Goal: Information Seeking & Learning: Learn about a topic

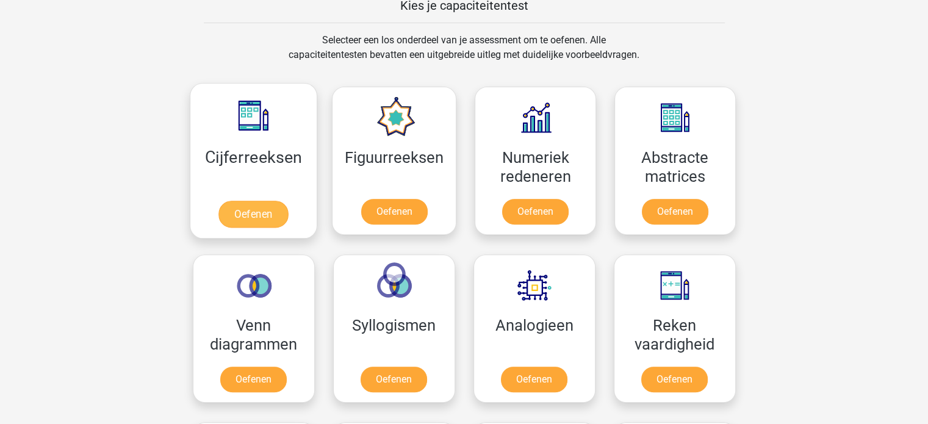
scroll to position [488, 0]
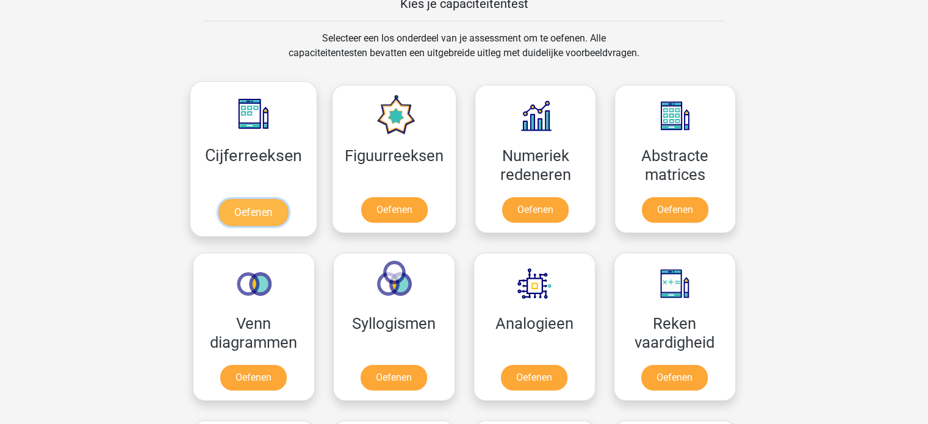
click at [242, 209] on link "Oefenen" at bounding box center [253, 212] width 70 height 27
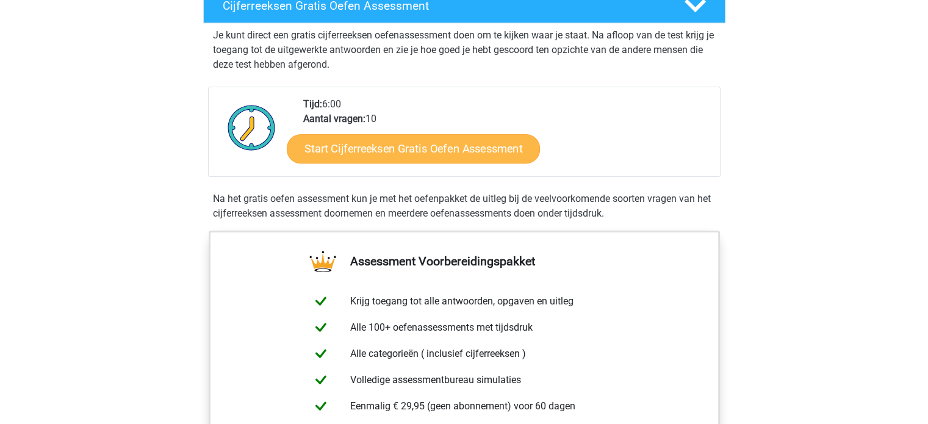
scroll to position [226, 0]
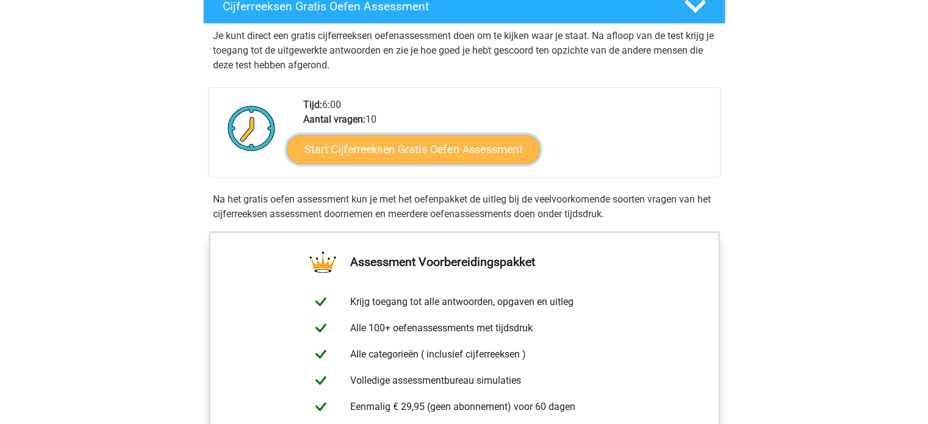
click at [403, 164] on link "Start Cijferreeksen Gratis Oefen Assessment" at bounding box center [413, 148] width 253 height 29
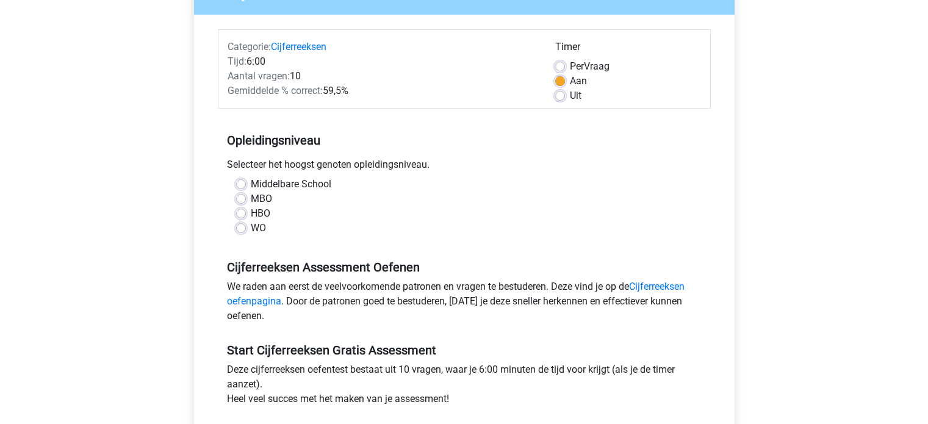
scroll to position [129, 0]
click at [251, 231] on label "WO" at bounding box center [258, 228] width 15 height 15
click at [242, 231] on input "WO" at bounding box center [241, 227] width 10 height 12
radio input "true"
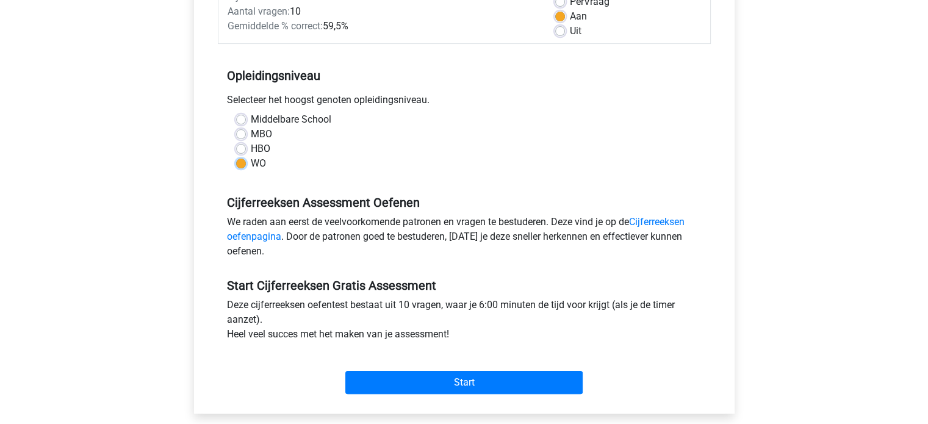
scroll to position [263, 0]
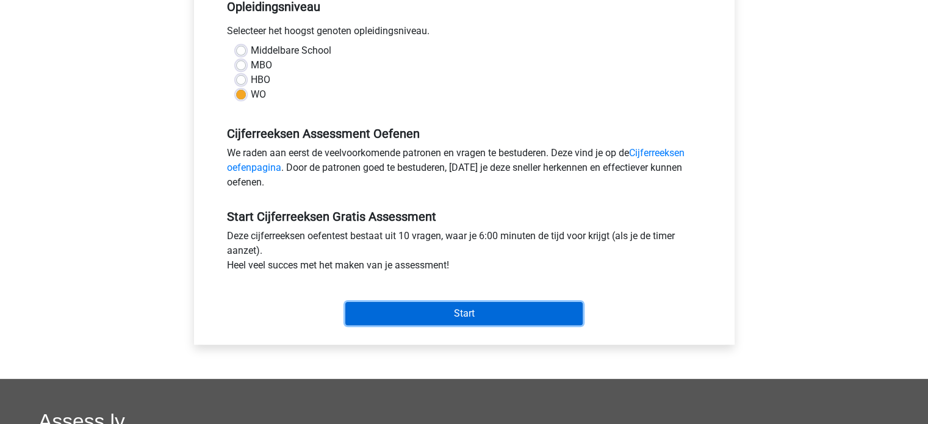
click at [441, 312] on input "Start" at bounding box center [463, 313] width 237 height 23
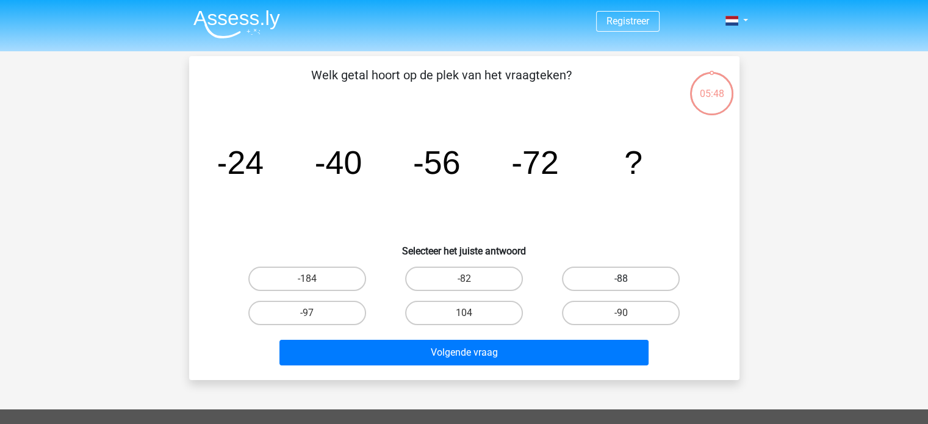
click at [613, 278] on label "-88" at bounding box center [621, 279] width 118 height 24
click at [621, 279] on input "-88" at bounding box center [625, 283] width 8 height 8
radio input "true"
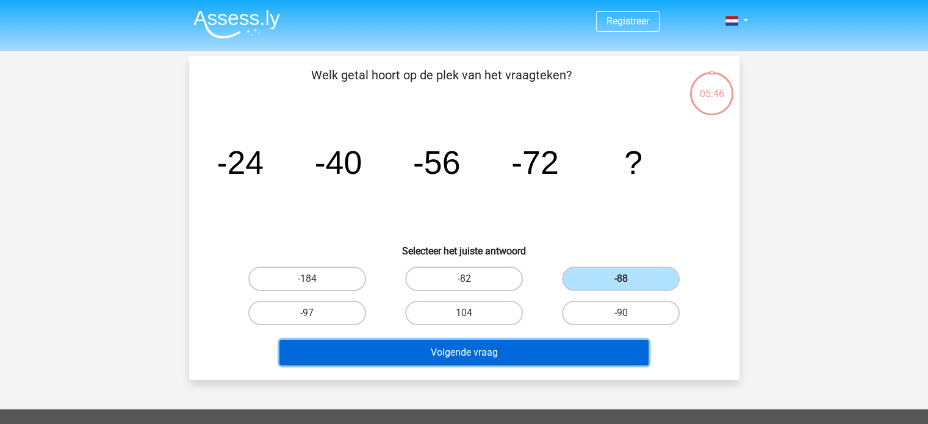
click at [508, 348] on button "Volgende vraag" at bounding box center [464, 353] width 369 height 26
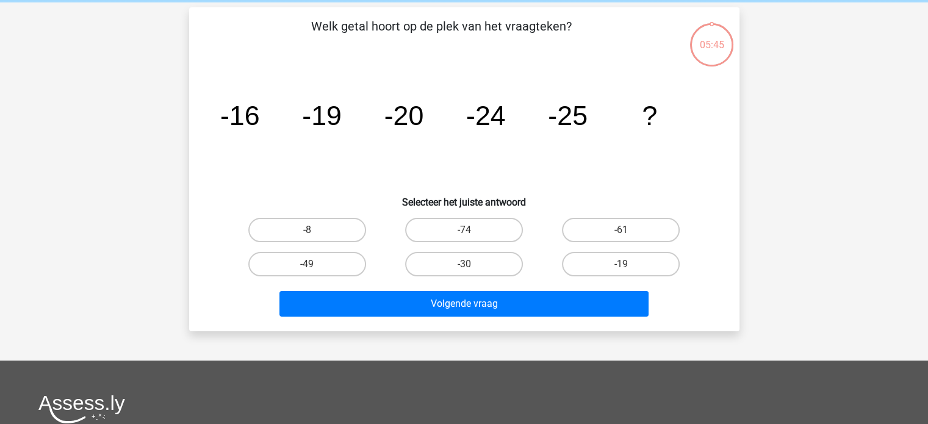
scroll to position [56, 0]
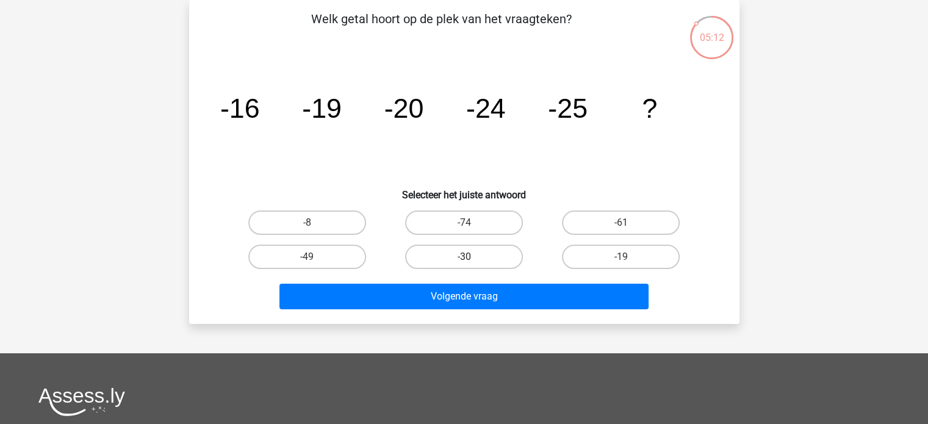
click at [480, 261] on label "-30" at bounding box center [464, 257] width 118 height 24
click at [472, 261] on input "-30" at bounding box center [468, 261] width 8 height 8
radio input "true"
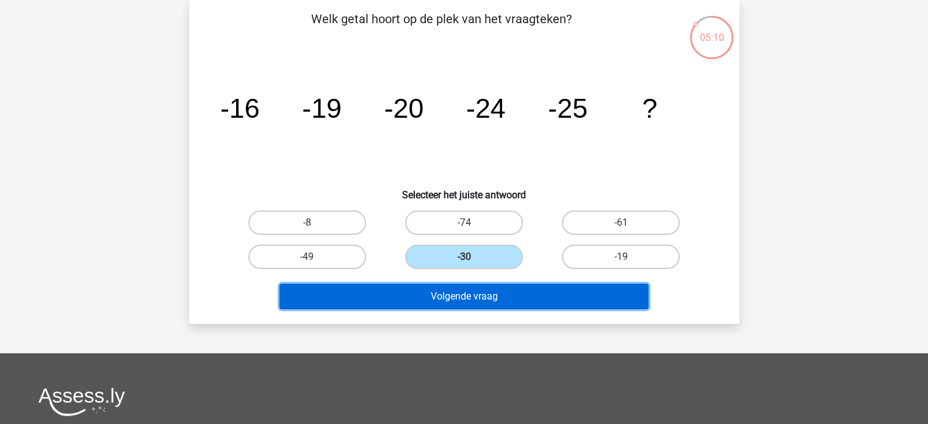
click at [475, 297] on button "Volgende vraag" at bounding box center [464, 297] width 369 height 26
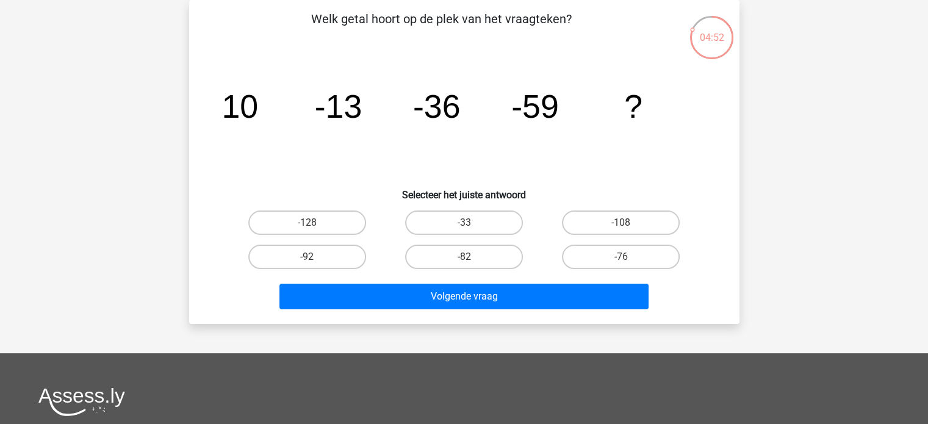
click at [466, 261] on input "-82" at bounding box center [468, 261] width 8 height 8
radio input "true"
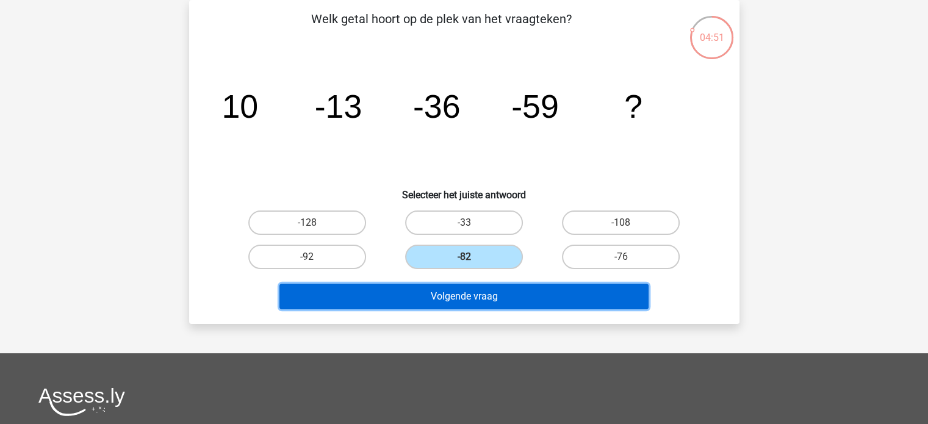
click at [466, 300] on button "Volgende vraag" at bounding box center [464, 297] width 369 height 26
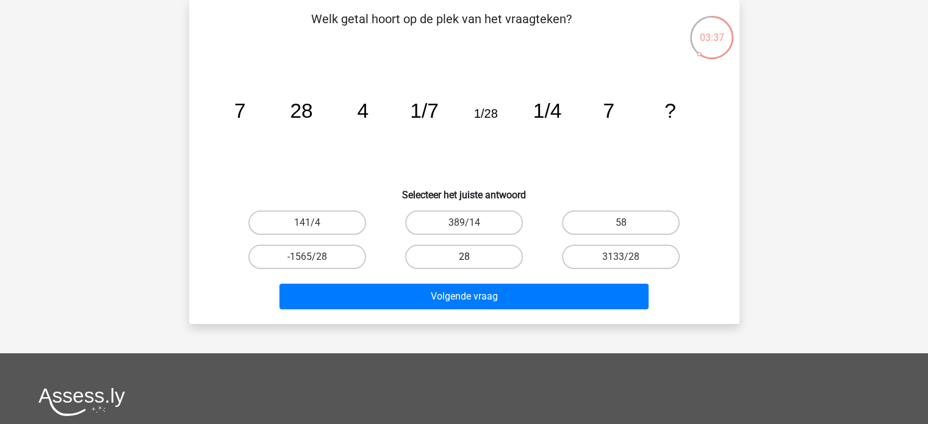
click at [480, 261] on label "28" at bounding box center [464, 257] width 118 height 24
click at [472, 261] on input "28" at bounding box center [468, 261] width 8 height 8
radio input "true"
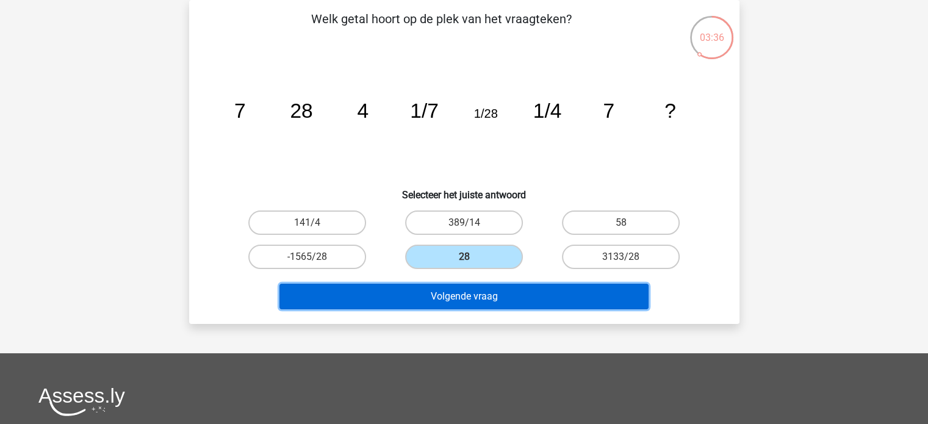
click at [488, 293] on button "Volgende vraag" at bounding box center [464, 297] width 369 height 26
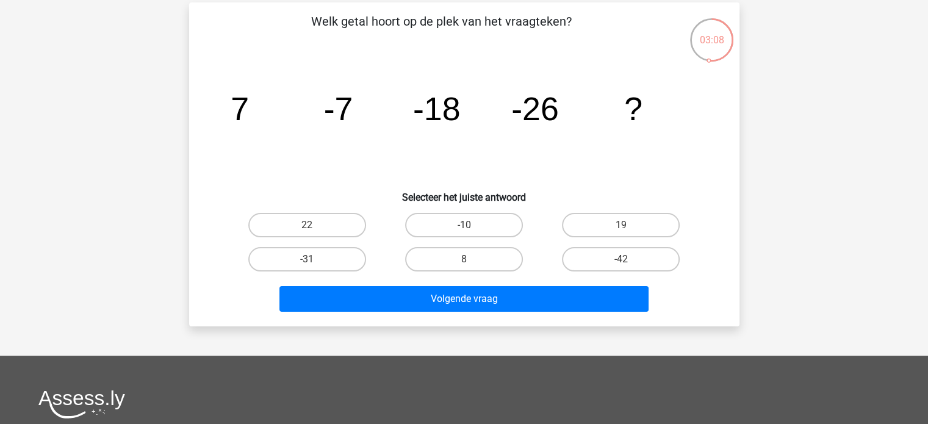
scroll to position [55, 0]
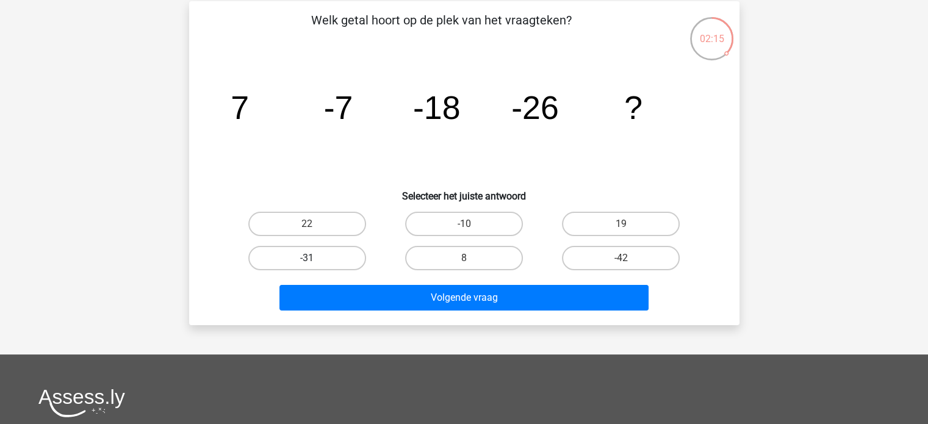
click at [300, 258] on label "-31" at bounding box center [307, 258] width 118 height 24
click at [307, 258] on input "-31" at bounding box center [311, 262] width 8 height 8
radio input "true"
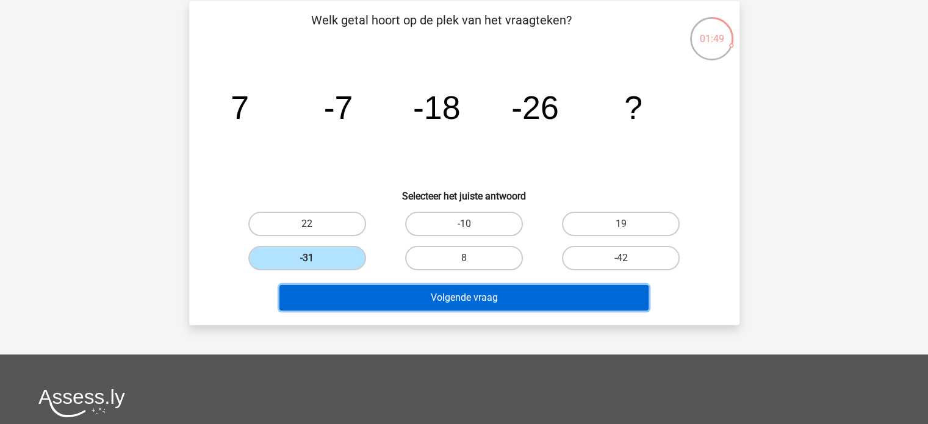
click at [455, 302] on button "Volgende vraag" at bounding box center [464, 298] width 369 height 26
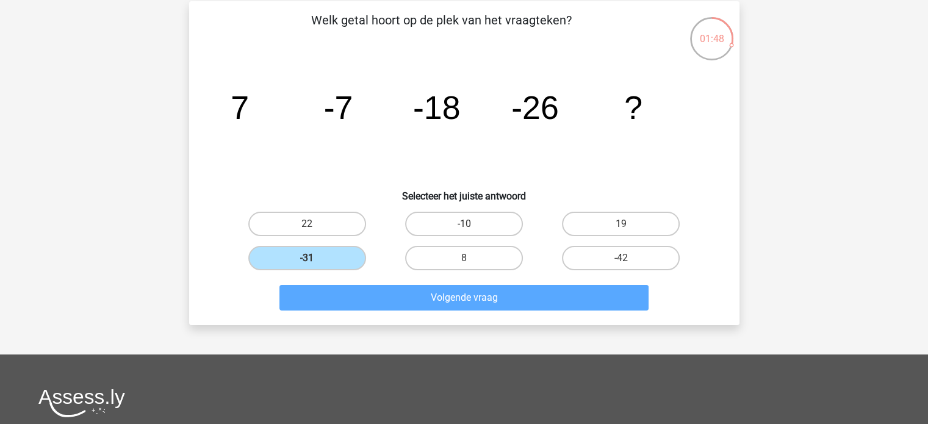
scroll to position [56, 0]
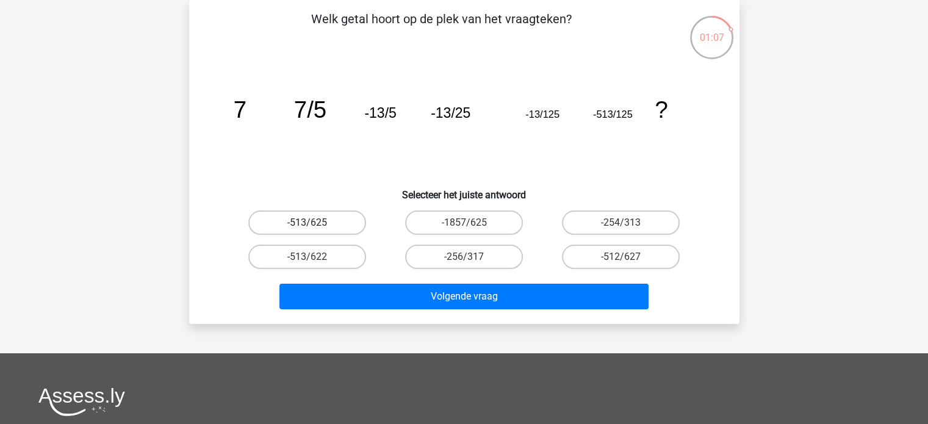
click at [322, 222] on label "-513/625" at bounding box center [307, 223] width 118 height 24
click at [315, 223] on input "-513/625" at bounding box center [311, 227] width 8 height 8
radio input "true"
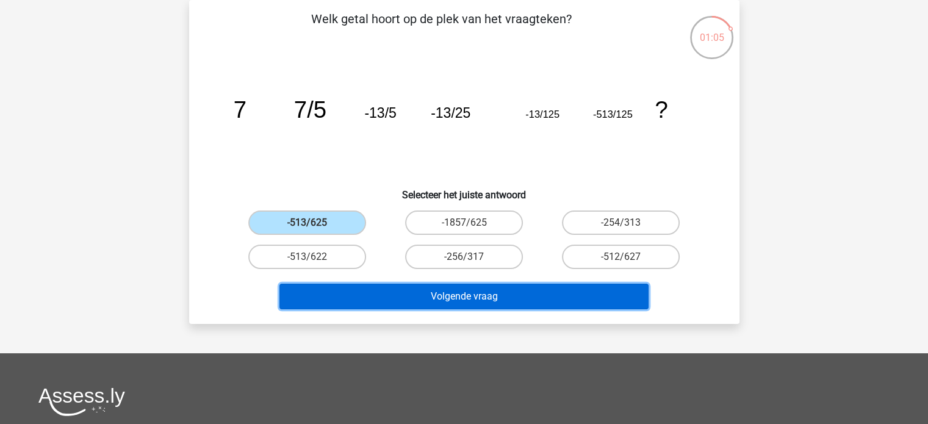
click at [467, 293] on button "Volgende vraag" at bounding box center [464, 297] width 369 height 26
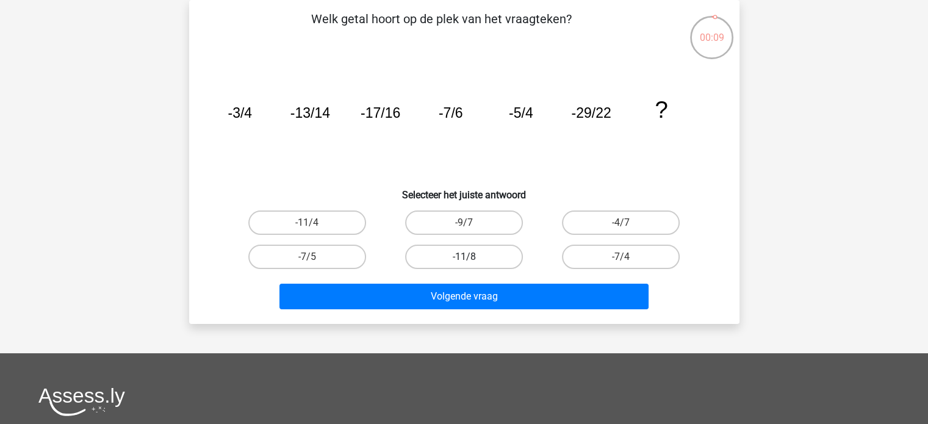
click at [452, 254] on label "-11/8" at bounding box center [464, 257] width 118 height 24
click at [464, 257] on input "-11/8" at bounding box center [468, 261] width 8 height 8
radio input "true"
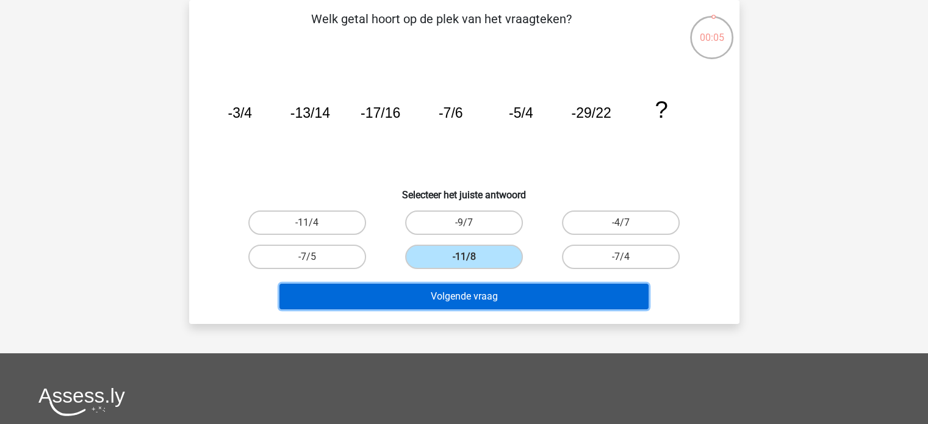
click at [483, 295] on button "Volgende vraag" at bounding box center [464, 297] width 369 height 26
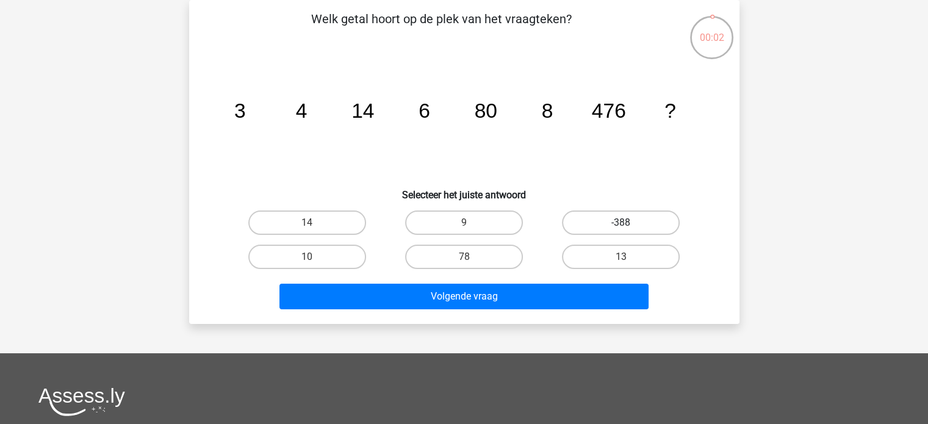
drag, startPoint x: 456, startPoint y: 225, endPoint x: 589, endPoint y: 220, distance: 132.5
click at [589, 220] on div "14 9 -388 10 78" at bounding box center [464, 240] width 471 height 68
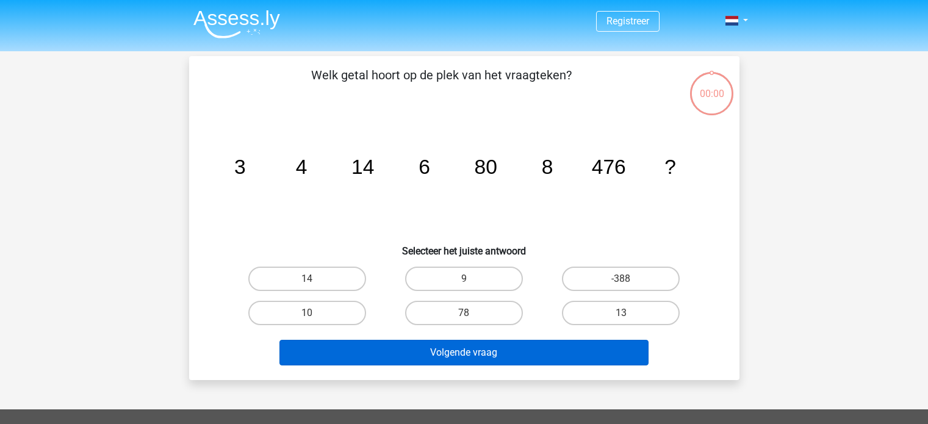
scroll to position [56, 0]
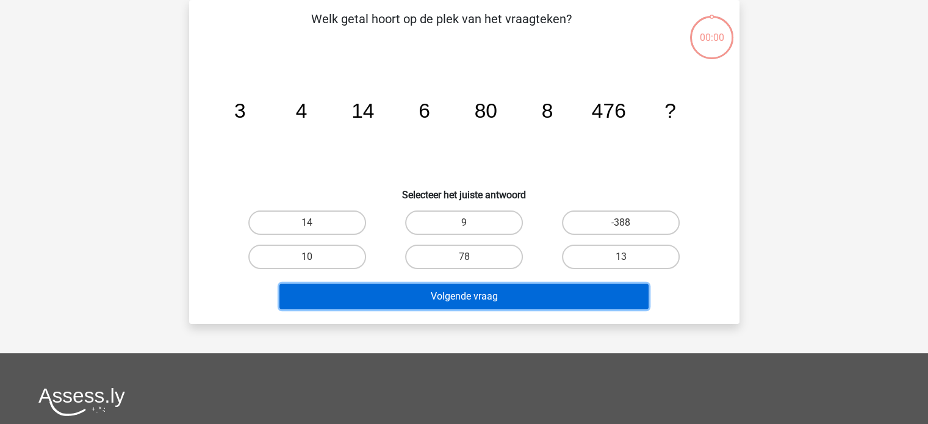
click at [489, 297] on button "Volgende vraag" at bounding box center [464, 297] width 369 height 26
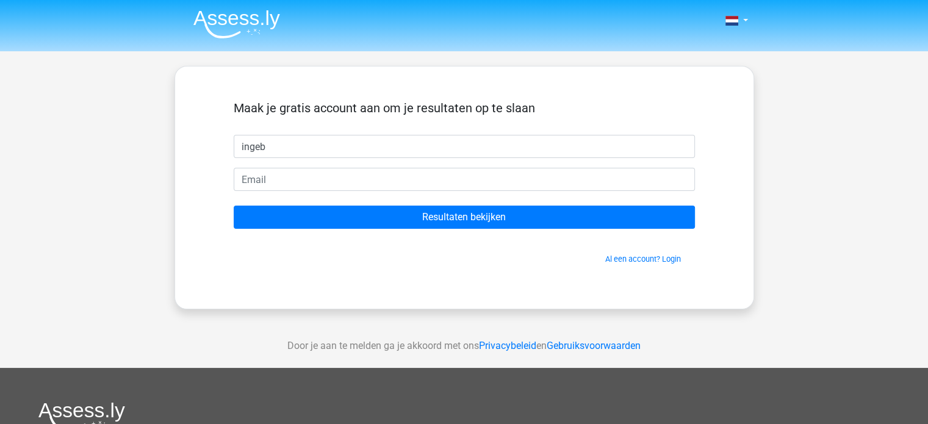
type input "[PERSON_NAME]"
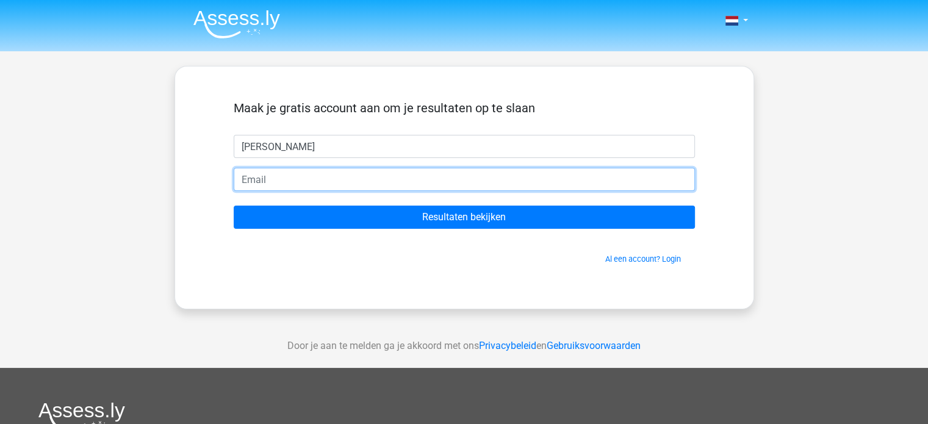
click at [300, 185] on input "email" at bounding box center [464, 179] width 461 height 23
type input "[EMAIL_ADDRESS][DOMAIN_NAME]"
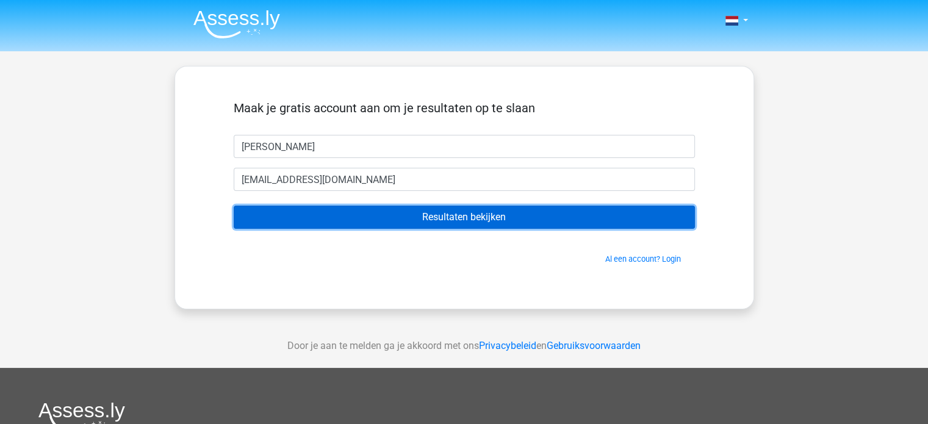
click at [372, 218] on input "Resultaten bekijken" at bounding box center [464, 217] width 461 height 23
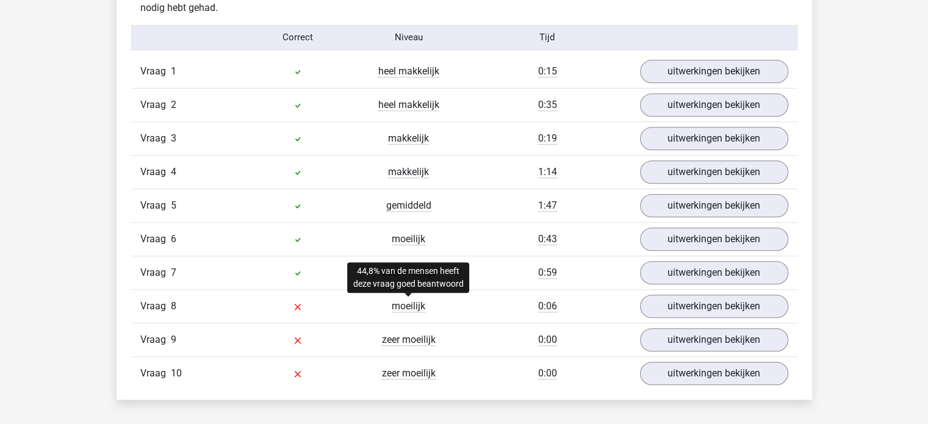
scroll to position [1008, 0]
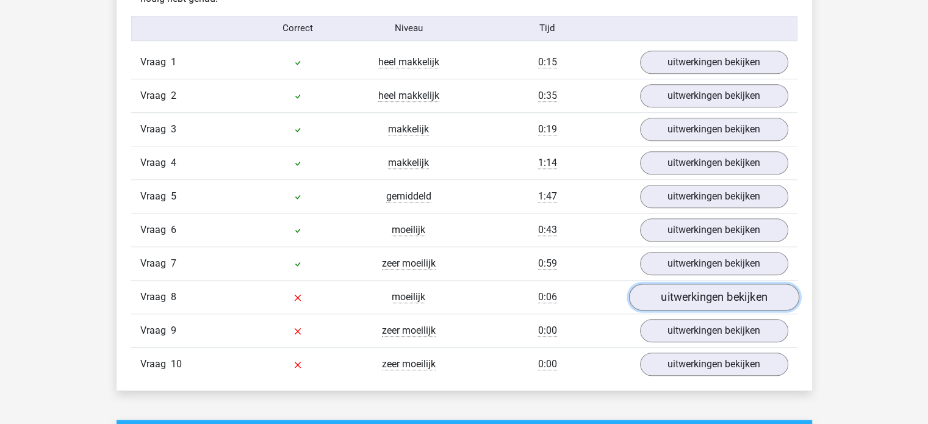
drag, startPoint x: 715, startPoint y: 289, endPoint x: 695, endPoint y: 295, distance: 21.0
drag, startPoint x: 695, startPoint y: 295, endPoint x: 887, endPoint y: 363, distance: 203.3
click at [887, 363] on div "Kies premium ingeborg ingeborgvandijck@gmail.com" at bounding box center [464, 343] width 928 height 2703
click at [759, 298] on link "uitwerkingen bekijken" at bounding box center [714, 297] width 170 height 27
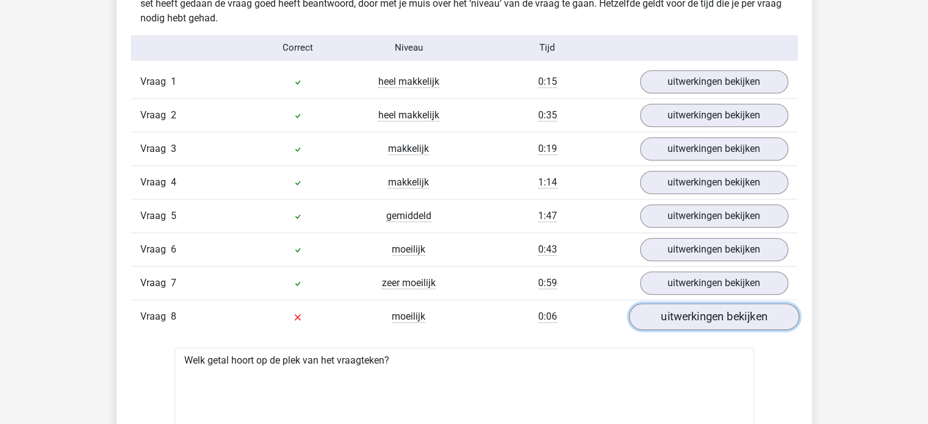
scroll to position [985, 0]
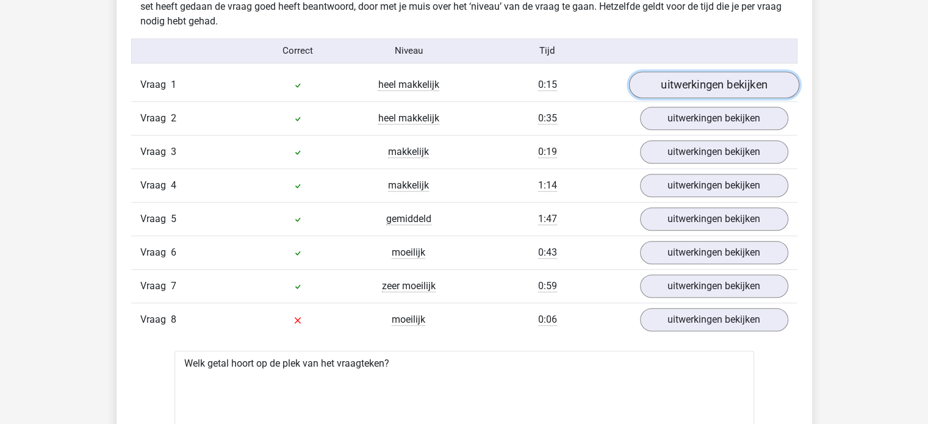
click at [744, 83] on link "uitwerkingen bekijken" at bounding box center [714, 84] width 170 height 27
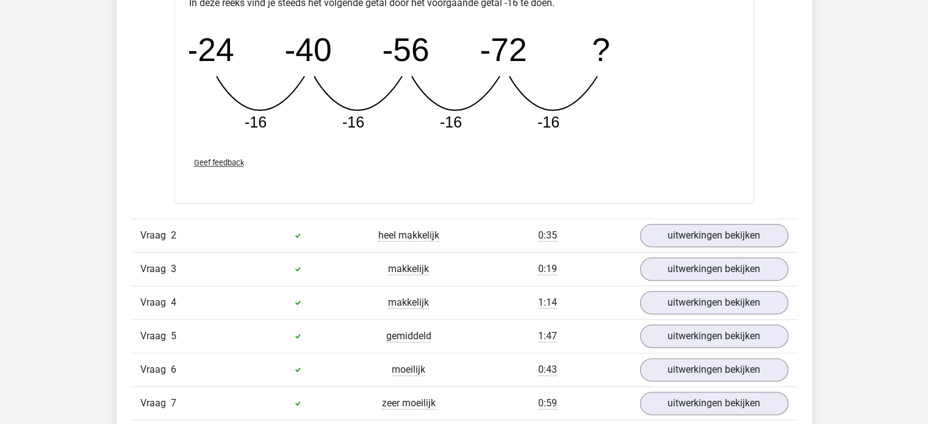
scroll to position [1401, 0]
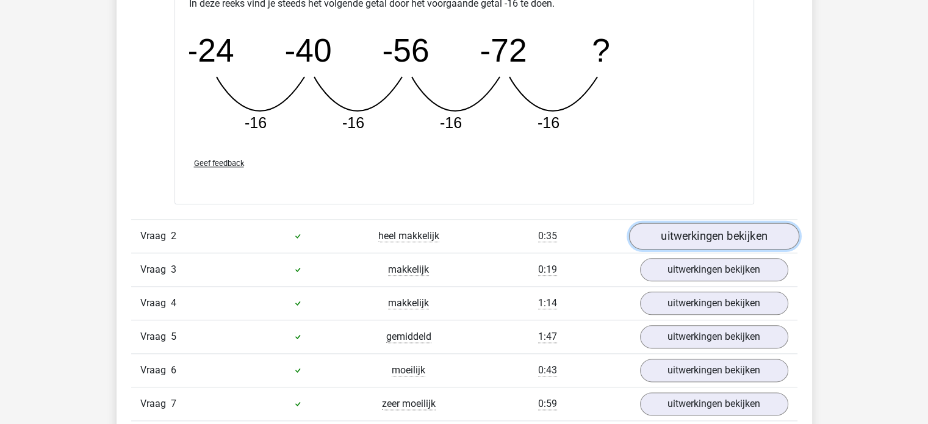
click at [718, 233] on link "uitwerkingen bekijken" at bounding box center [714, 236] width 170 height 27
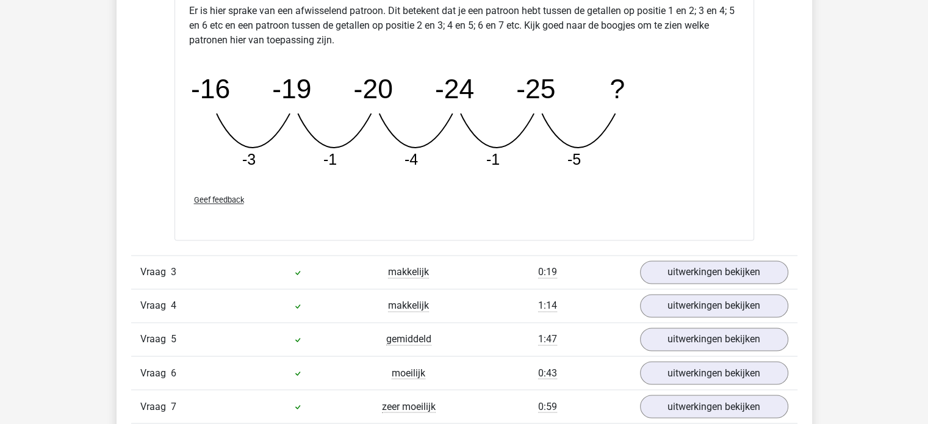
scroll to position [1964, 0]
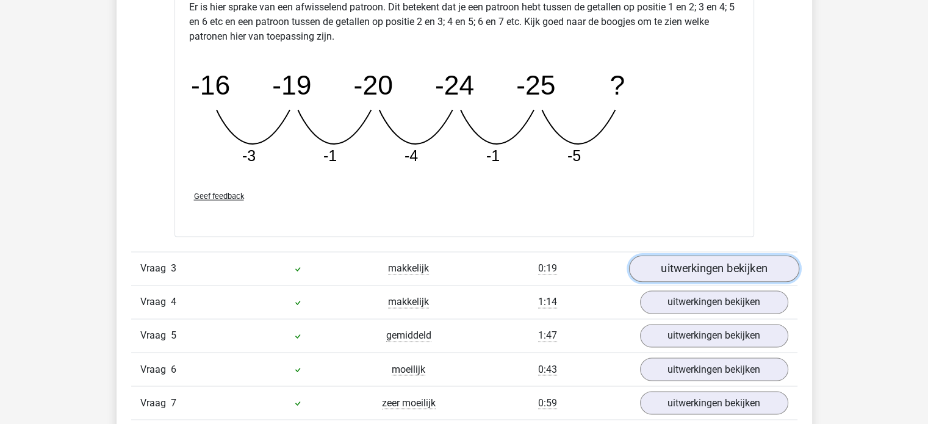
click at [702, 265] on link "uitwerkingen bekijken" at bounding box center [714, 268] width 170 height 27
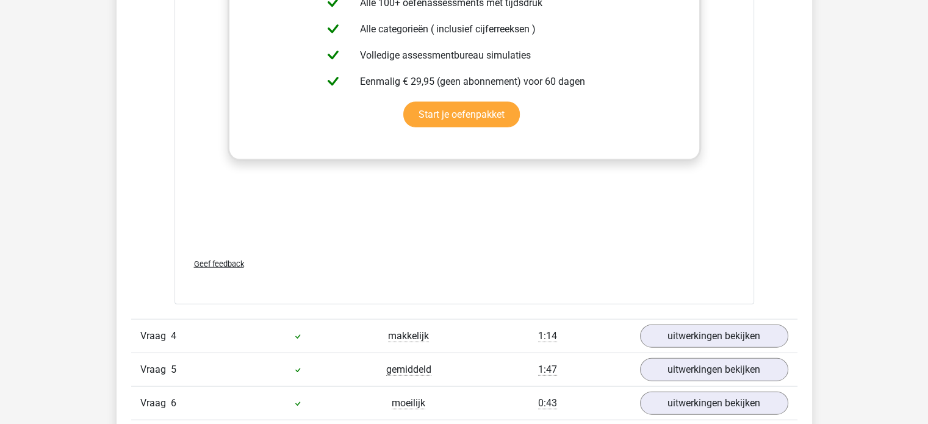
scroll to position [2727, 0]
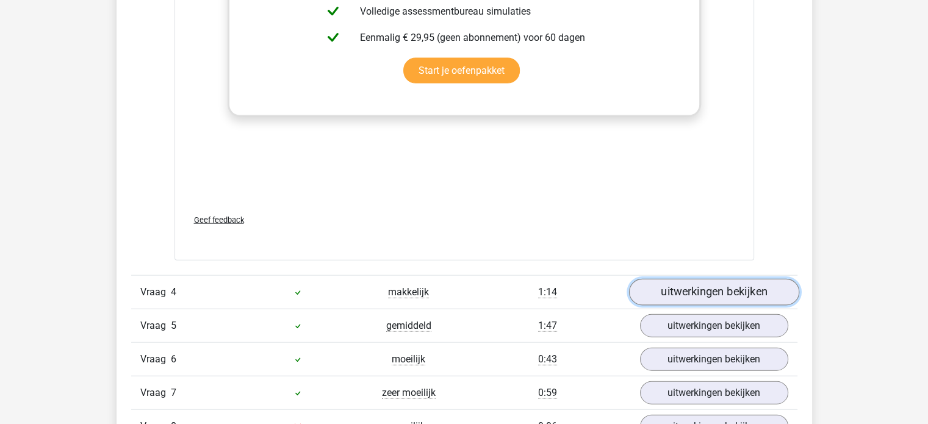
click at [698, 287] on link "uitwerkingen bekijken" at bounding box center [714, 292] width 170 height 27
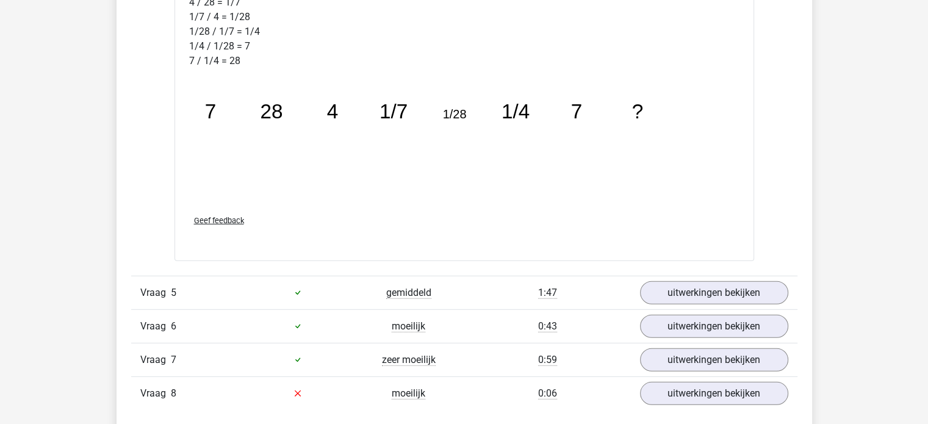
scroll to position [3395, 0]
drag, startPoint x: 705, startPoint y: 286, endPoint x: 688, endPoint y: 222, distance: 65.6
click at [688, 222] on div "Geef feedback" at bounding box center [464, 221] width 560 height 31
click at [688, 290] on link "uitwerkingen bekijken" at bounding box center [714, 293] width 170 height 27
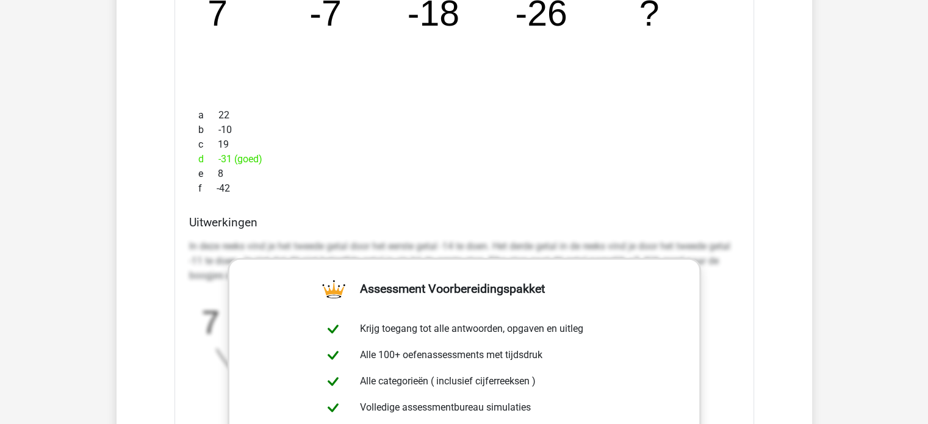
scroll to position [3786, 0]
click at [732, 323] on div "In deze reeks vind je het tweede getal door het eerste getal -14 te doen. Het d…" at bounding box center [464, 357] width 550 height 247
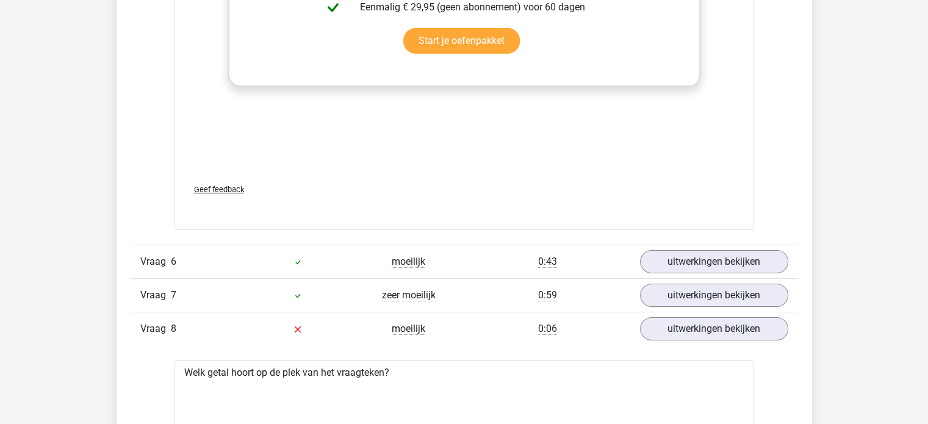
scroll to position [4233, 0]
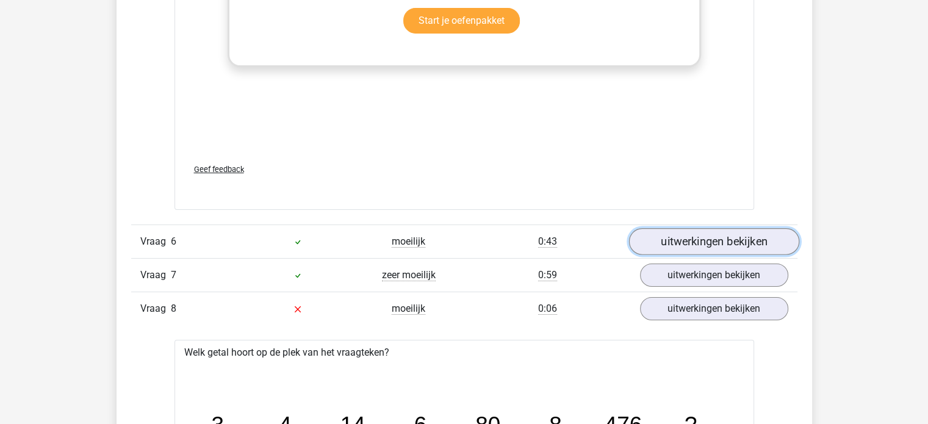
click at [676, 242] on link "uitwerkingen bekijken" at bounding box center [714, 242] width 170 height 27
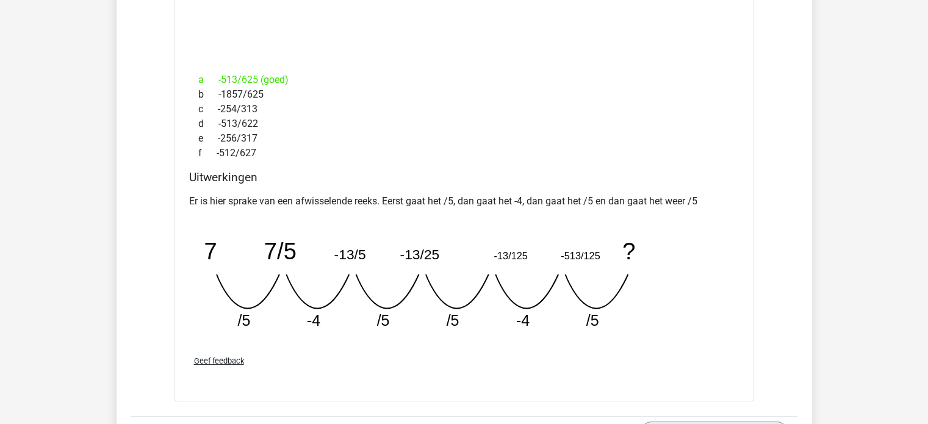
scroll to position [4614, 0]
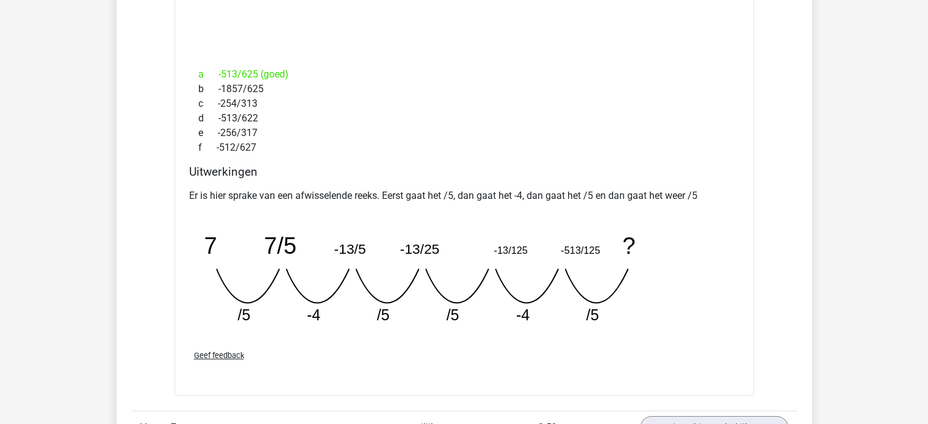
click at [676, 242] on icon "image/svg+xml 7 7/5 -13/5 -13/25 -13/125 -513/125 ? /5 -4 /5 /5 -4" at bounding box center [433, 274] width 488 height 122
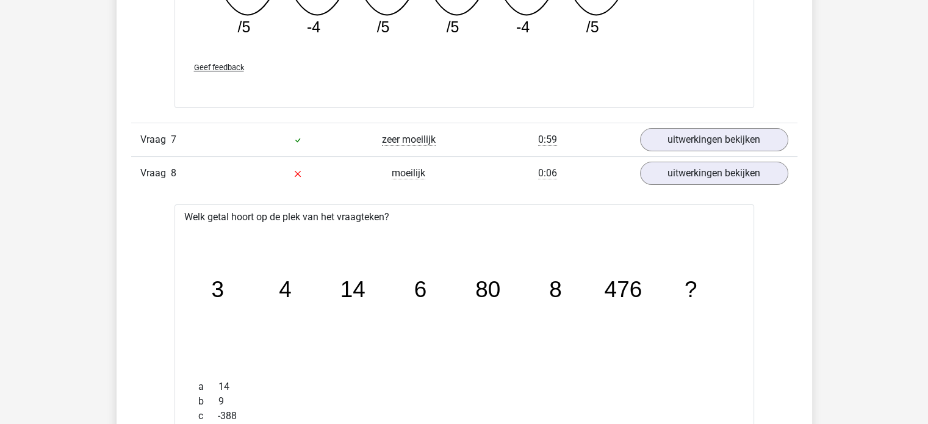
scroll to position [4903, 0]
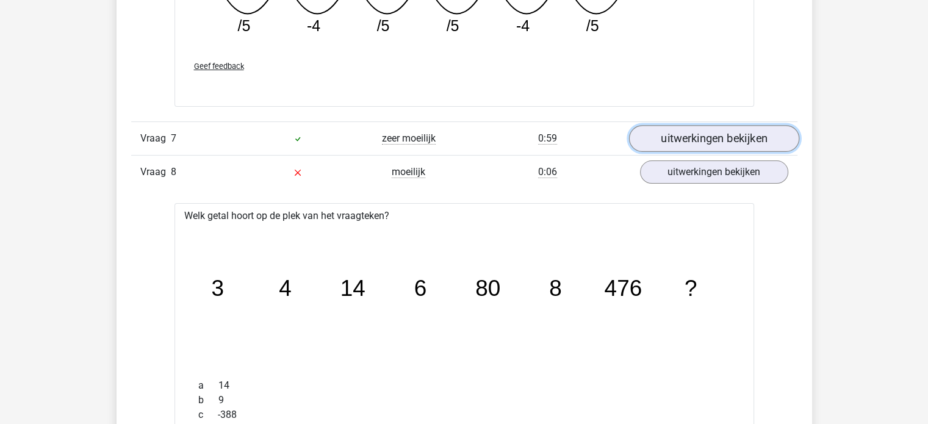
click at [710, 130] on link "uitwerkingen bekijken" at bounding box center [714, 138] width 170 height 27
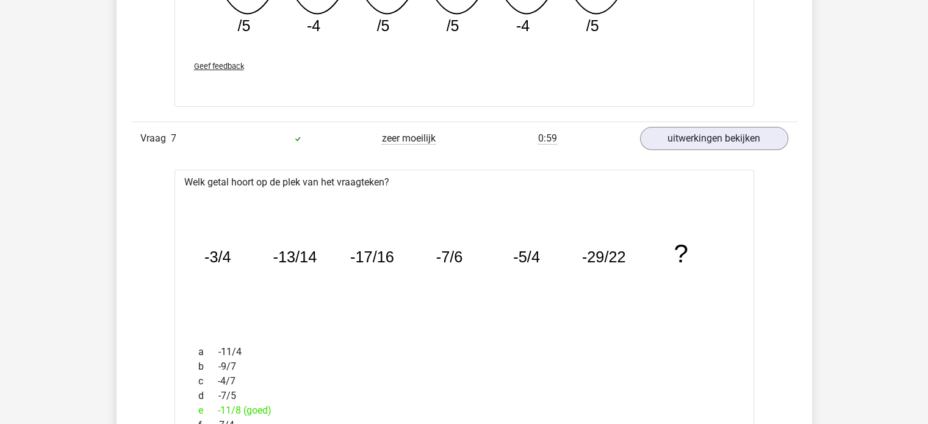
click at [721, 250] on icon "image/svg+xml -3/4 -13/14 -17/16 -7/6 -5/4 -29/22 ?" at bounding box center [464, 262] width 541 height 135
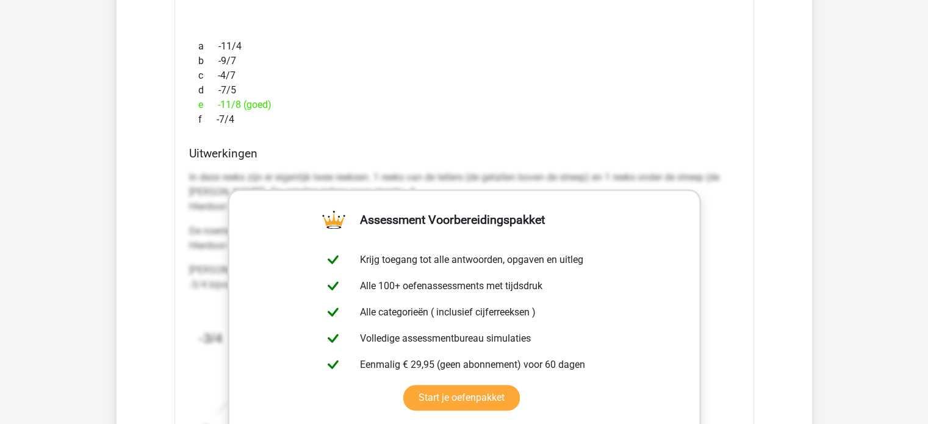
scroll to position [5344, 0]
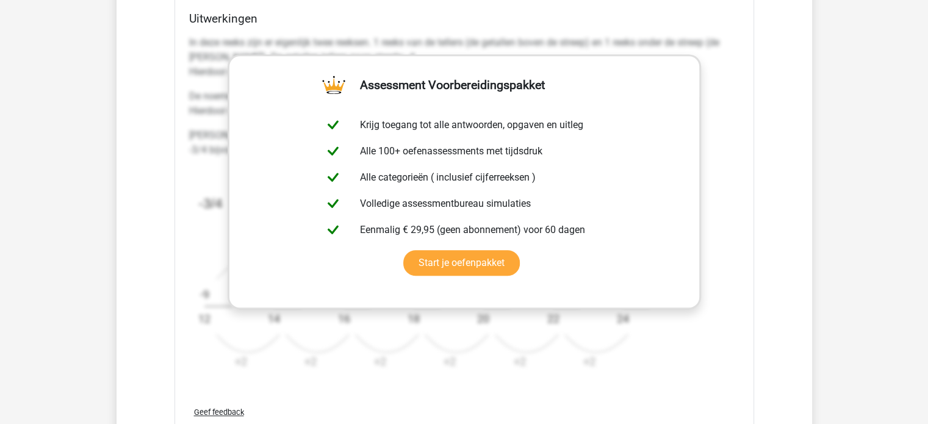
click at [738, 350] on div "In deze reeks zijn er eigenlijk twee reeksen. 1 reeks van de tellers (de getall…" at bounding box center [464, 208] width 550 height 355
click at [520, 250] on link "Start je oefenpakket" at bounding box center [461, 263] width 117 height 26
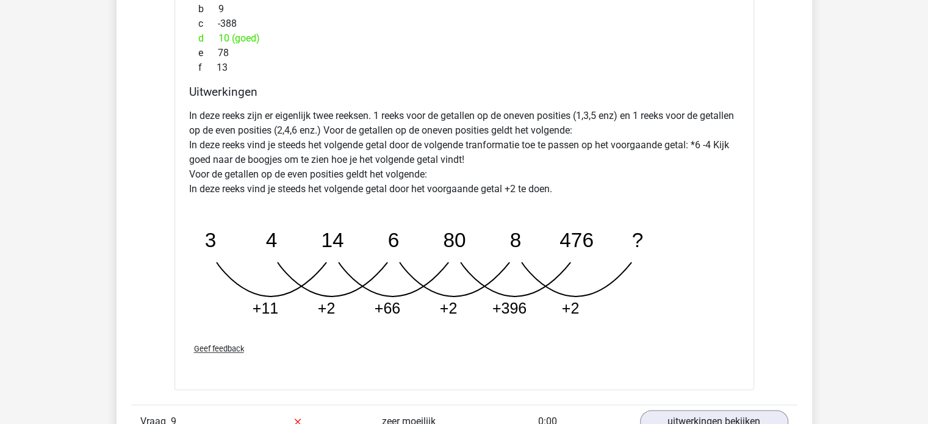
scroll to position [6208, 0]
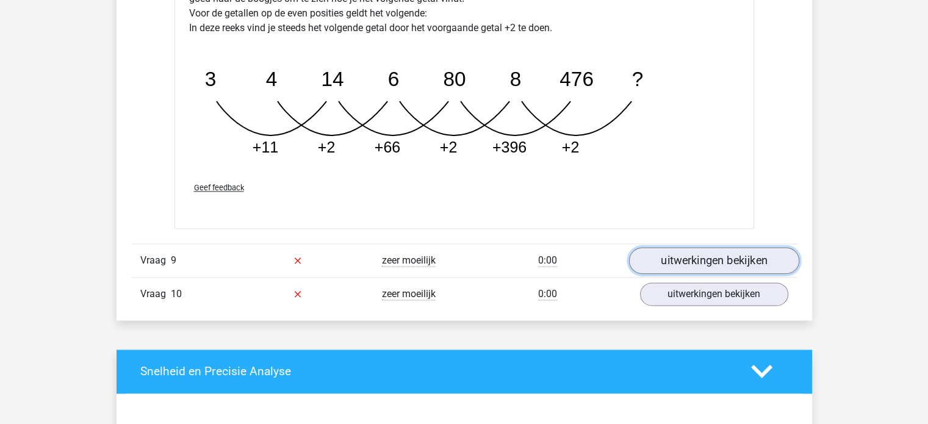
click at [685, 250] on link "uitwerkingen bekijken" at bounding box center [714, 260] width 170 height 27
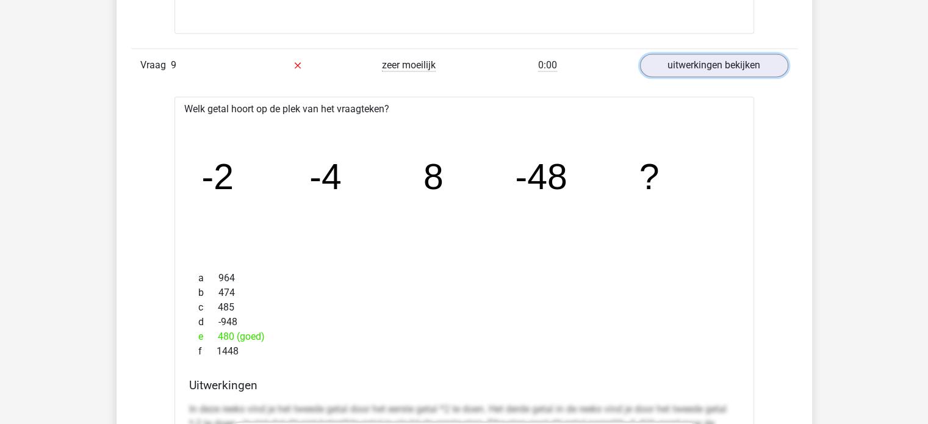
scroll to position [6401, 0]
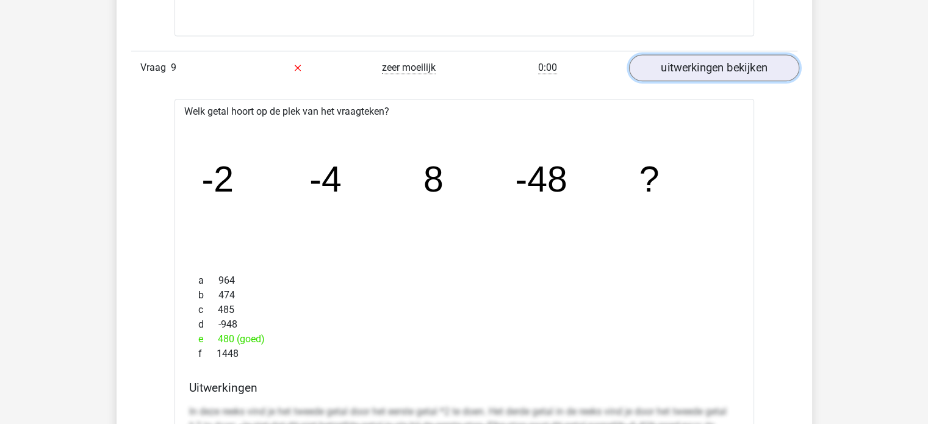
click at [729, 63] on link "uitwerkingen bekijken" at bounding box center [714, 67] width 170 height 27
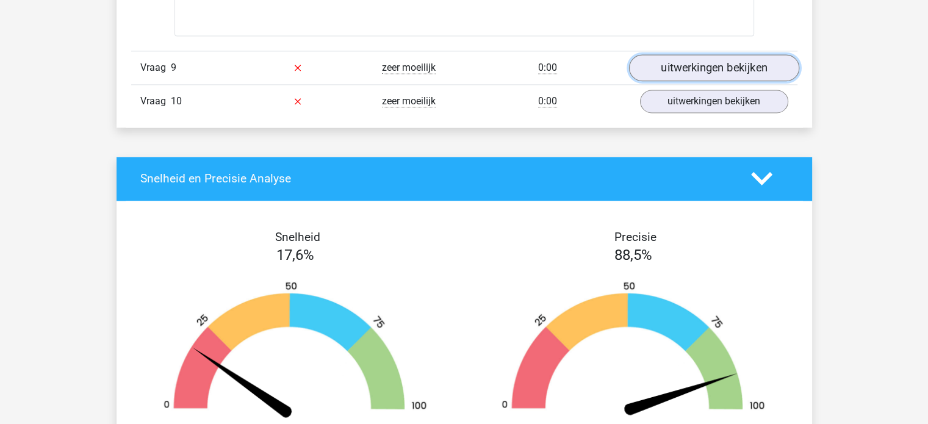
click at [729, 63] on link "uitwerkingen bekijken" at bounding box center [714, 67] width 170 height 27
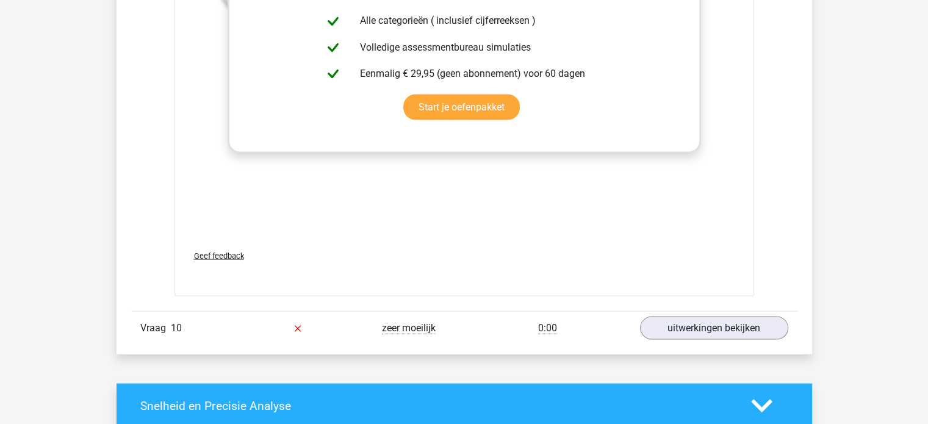
scroll to position [6925, 0]
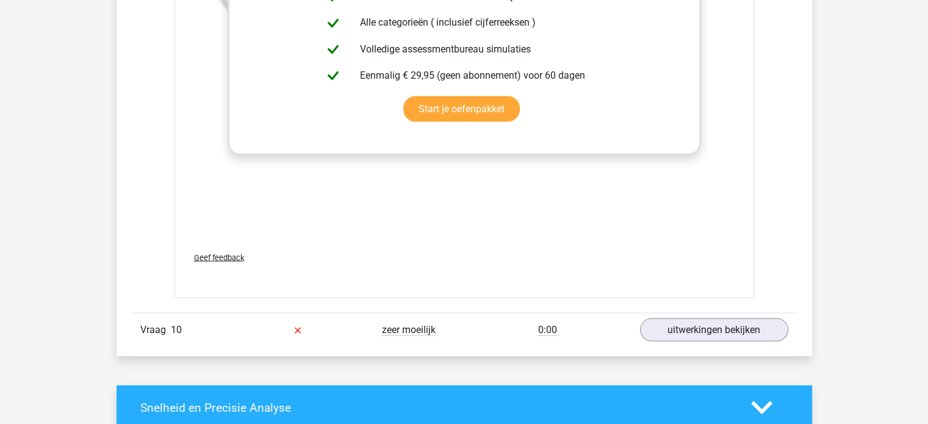
click at [227, 254] on span "Geef feedback" at bounding box center [219, 257] width 50 height 9
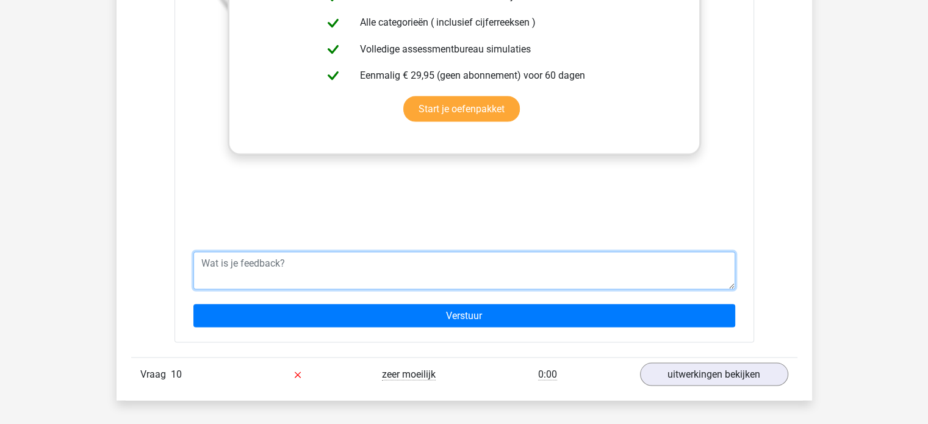
click at [228, 253] on textarea at bounding box center [464, 270] width 542 height 38
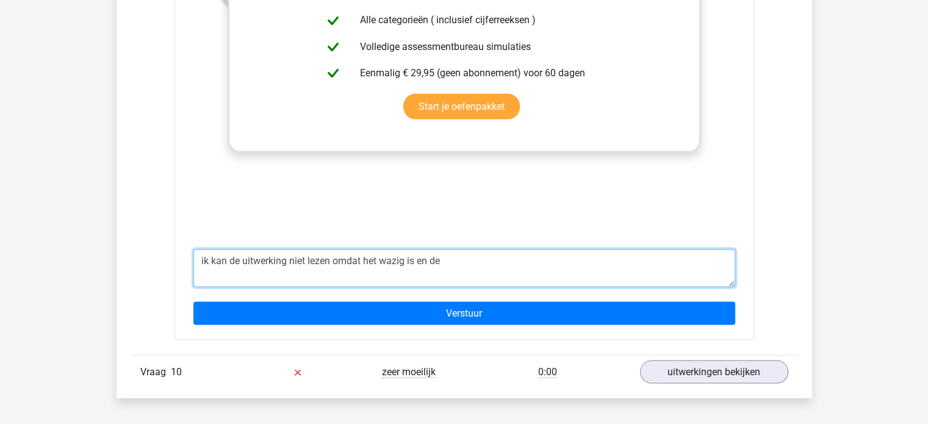
scroll to position [6929, 0]
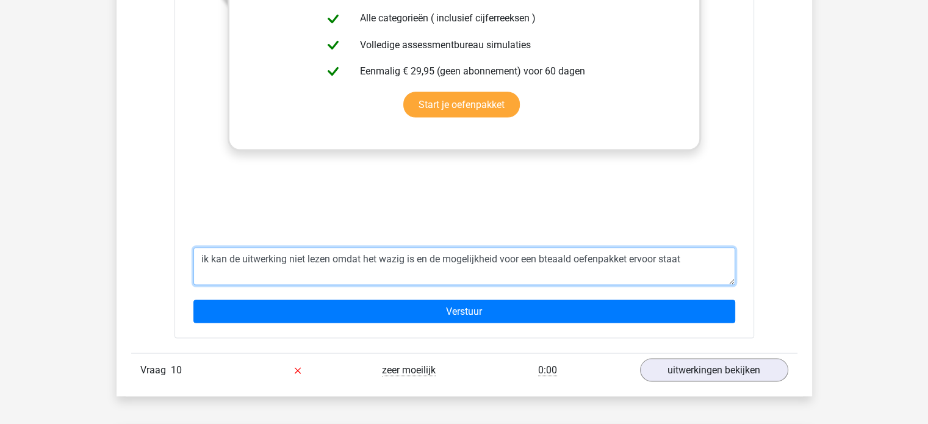
click at [553, 256] on textarea "ik kan de uitwerking niet lezen omdat het wazig is en de mogelijkheid voor een …" at bounding box center [464, 266] width 542 height 38
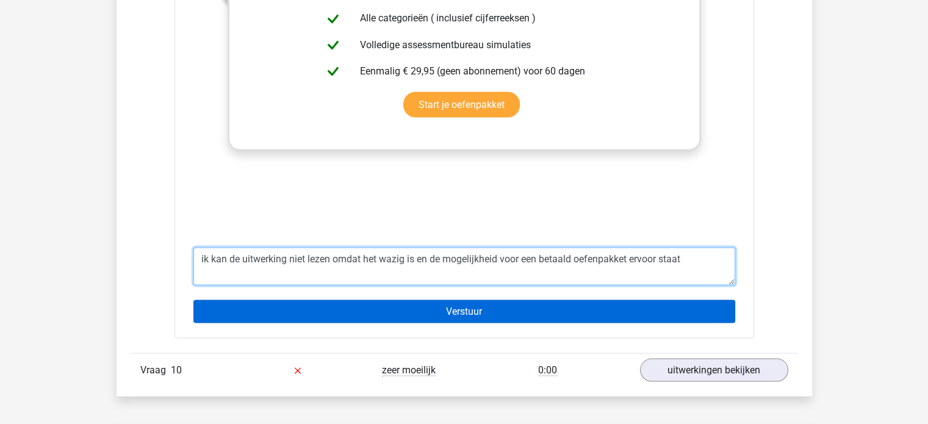
type textarea "ik kan de uitwerking niet lezen omdat het wazig is en de mogelijkheid voor een …"
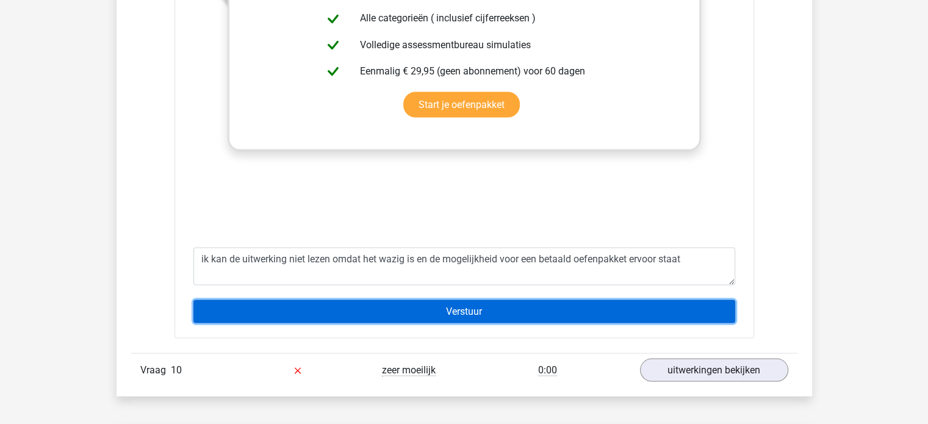
click at [479, 306] on input "Verstuur" at bounding box center [464, 311] width 542 height 23
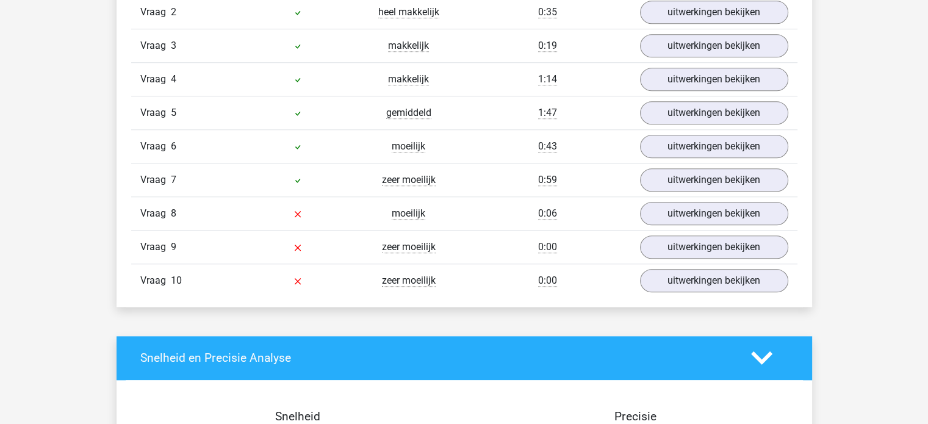
scroll to position [1091, 0]
click at [729, 239] on link "uitwerkingen bekijken" at bounding box center [714, 247] width 170 height 27
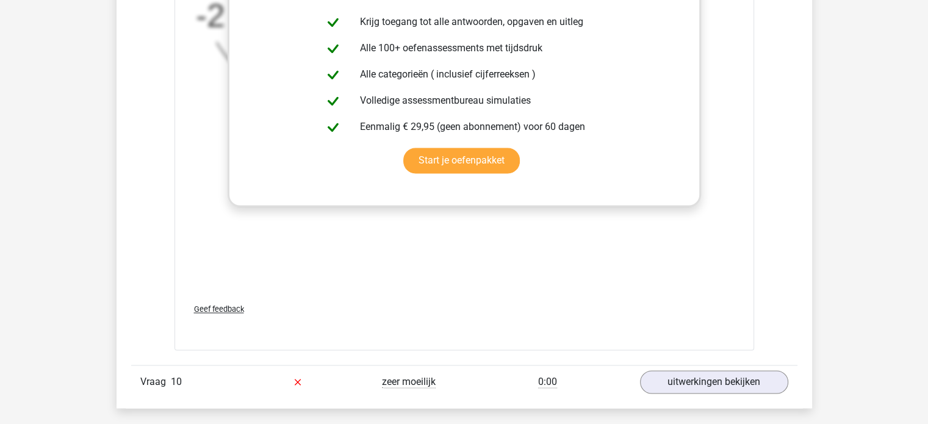
scroll to position [1853, 0]
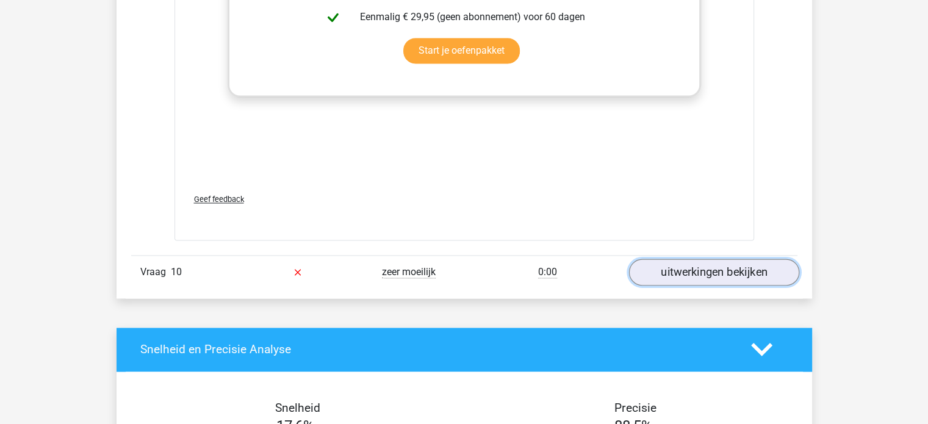
click at [710, 268] on link "uitwerkingen bekijken" at bounding box center [714, 272] width 170 height 27
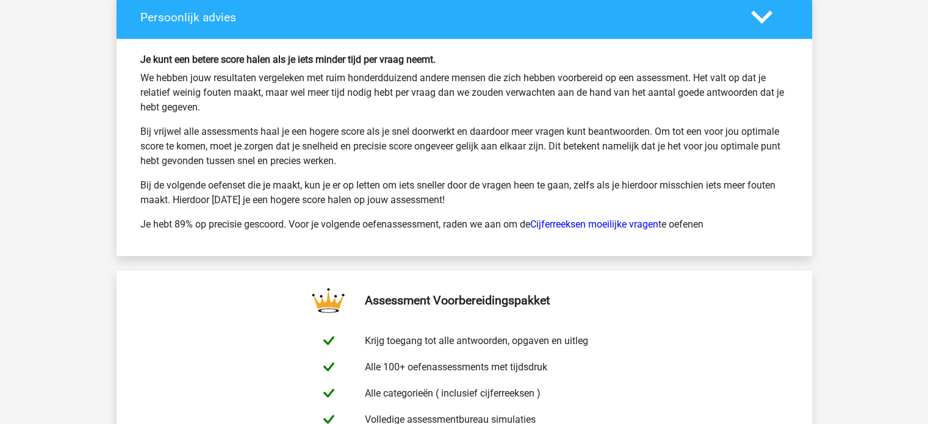
scroll to position [3349, 0]
click at [588, 218] on link "Cijferreeksen moeilijke vragen" at bounding box center [594, 224] width 128 height 12
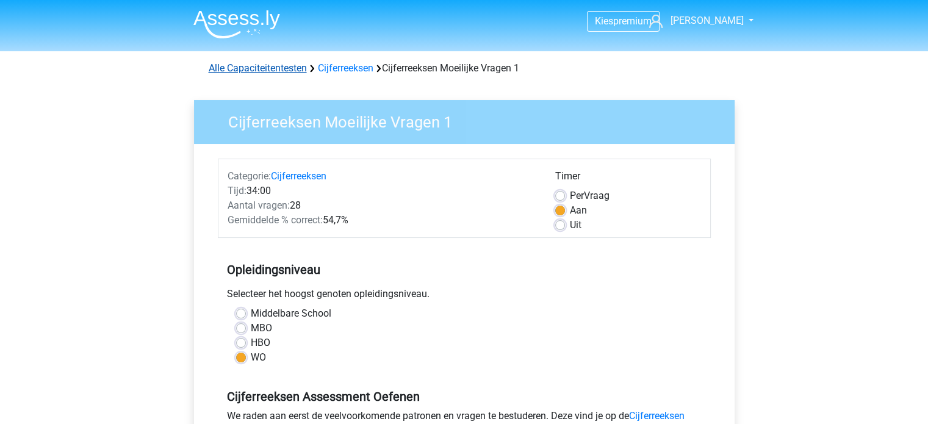
click at [261, 65] on link "Alle Capaciteitentesten" at bounding box center [258, 68] width 98 height 12
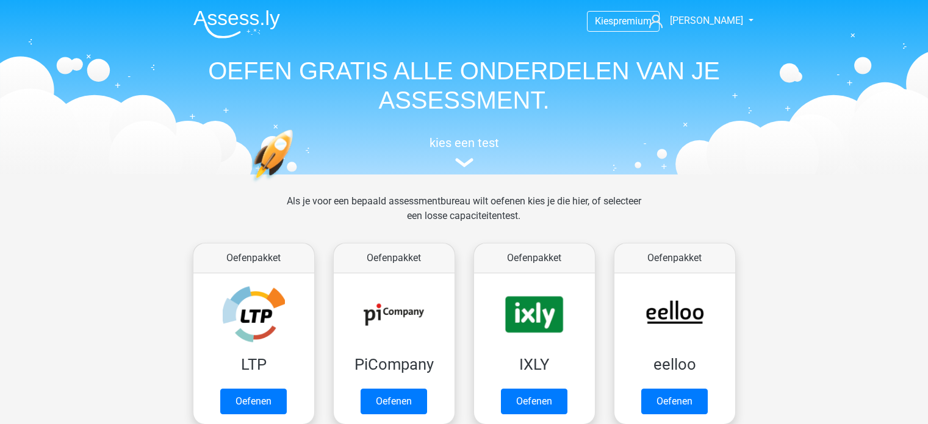
scroll to position [518, 0]
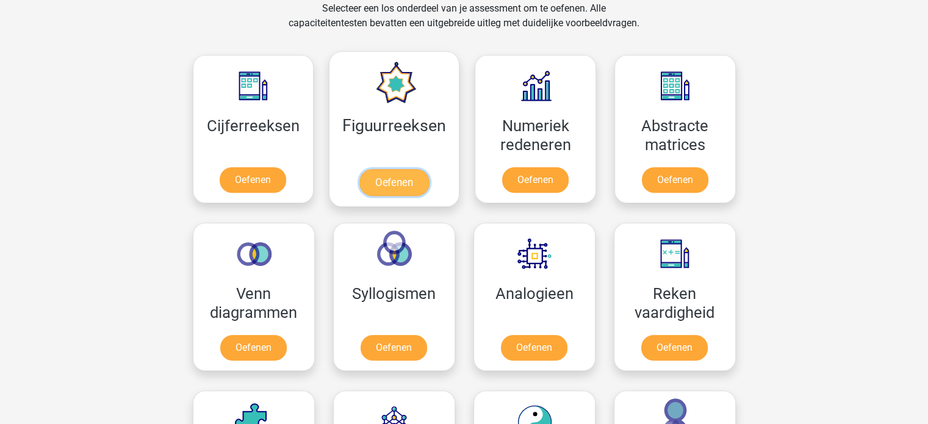
click at [405, 174] on link "Oefenen" at bounding box center [394, 182] width 70 height 27
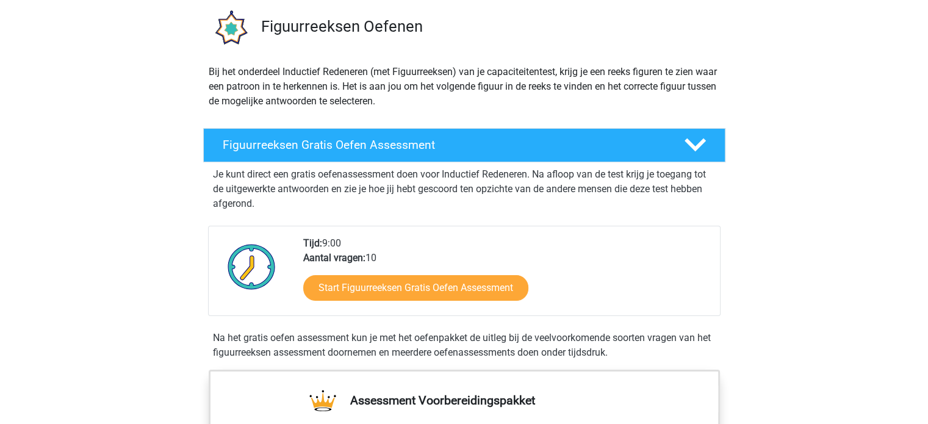
scroll to position [90, 0]
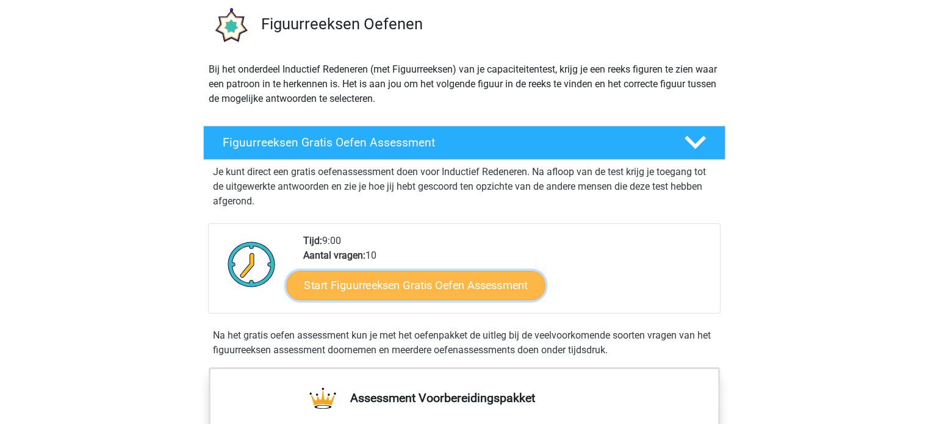
drag, startPoint x: 429, startPoint y: 284, endPoint x: 364, endPoint y: 283, distance: 65.3
click at [364, 283] on link "Start Figuurreeksen Gratis Oefen Assessment" at bounding box center [415, 284] width 259 height 29
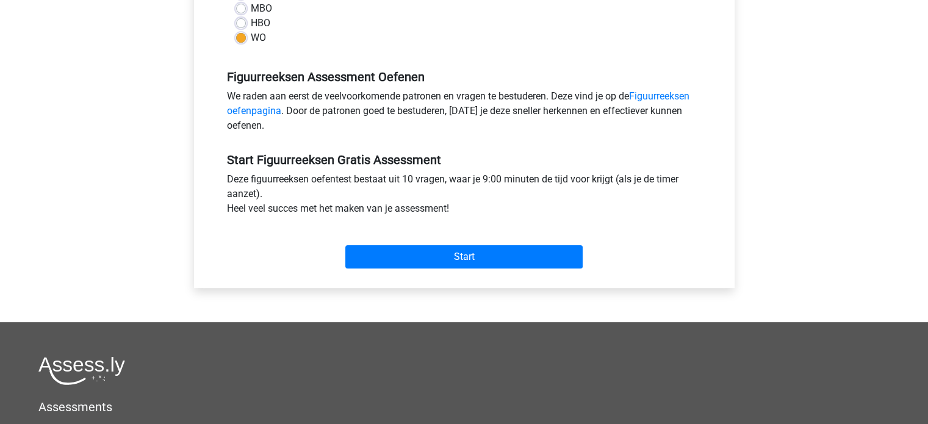
scroll to position [321, 0]
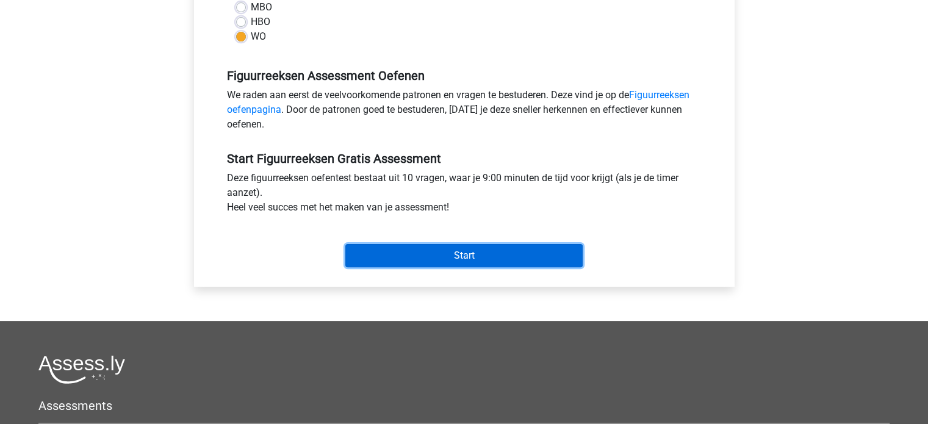
click at [410, 259] on input "Start" at bounding box center [463, 255] width 237 height 23
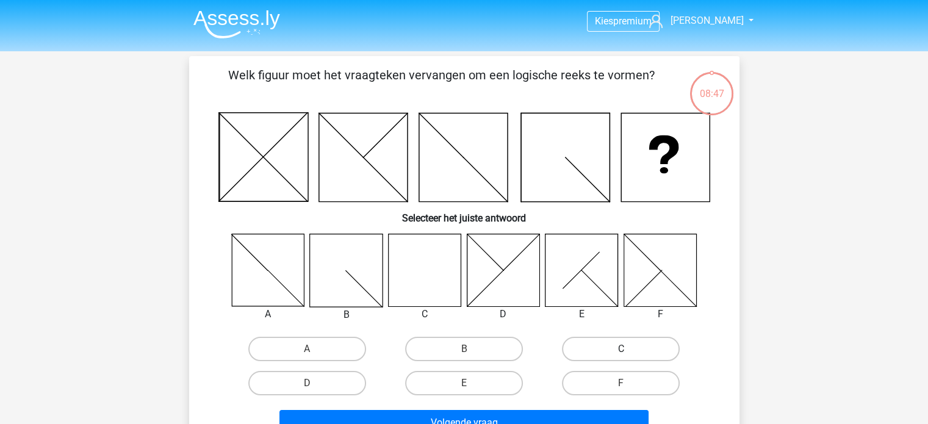
drag, startPoint x: 0, startPoint y: 0, endPoint x: 594, endPoint y: 349, distance: 688.8
click at [594, 349] on label "C" at bounding box center [621, 349] width 118 height 24
click at [621, 349] on input "C" at bounding box center [625, 353] width 8 height 8
radio input "true"
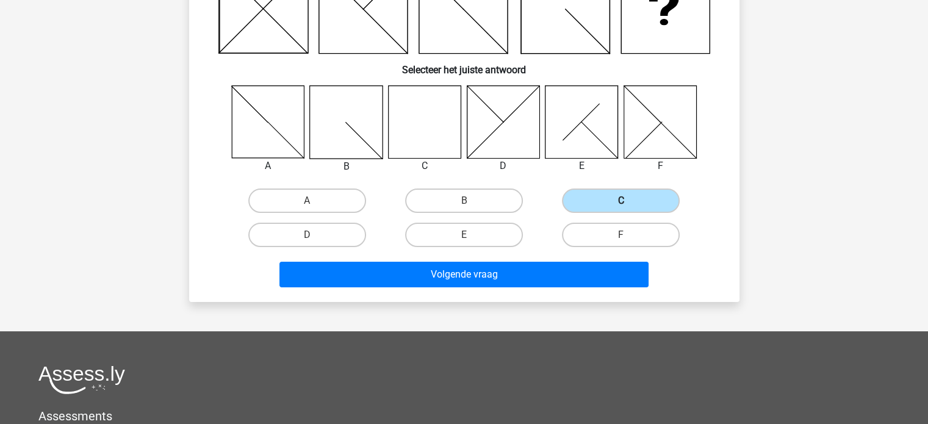
scroll to position [153, 0]
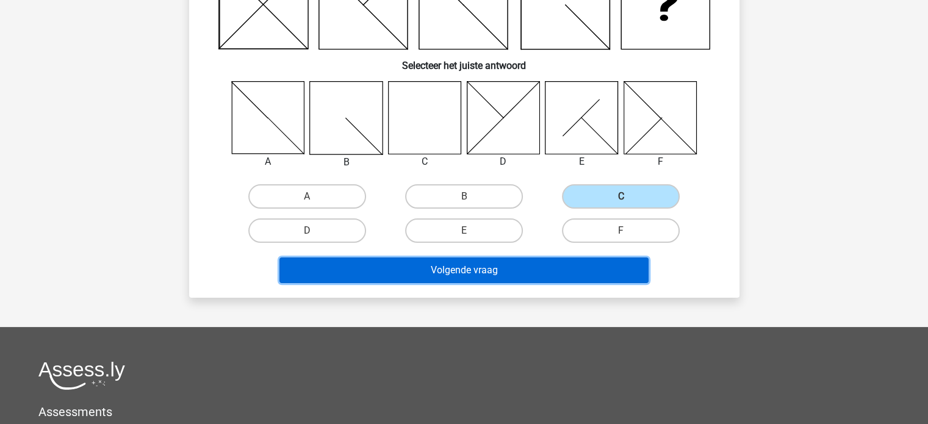
click at [470, 271] on button "Volgende vraag" at bounding box center [464, 271] width 369 height 26
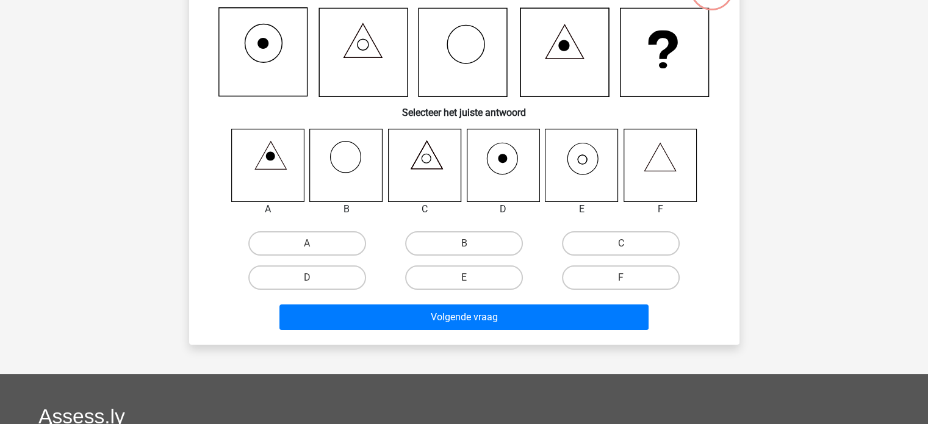
scroll to position [56, 0]
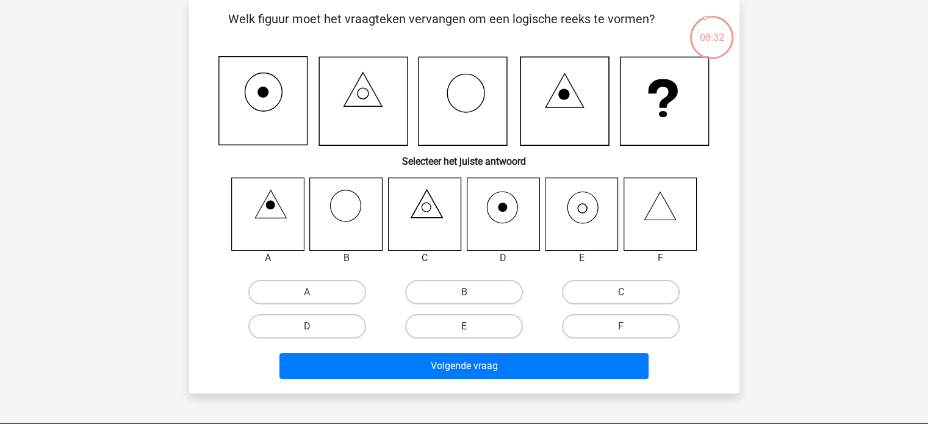
click at [582, 221] on icon at bounding box center [582, 214] width 73 height 73
click at [483, 325] on label "E" at bounding box center [464, 326] width 118 height 24
click at [472, 327] on input "E" at bounding box center [468, 331] width 8 height 8
radio input "true"
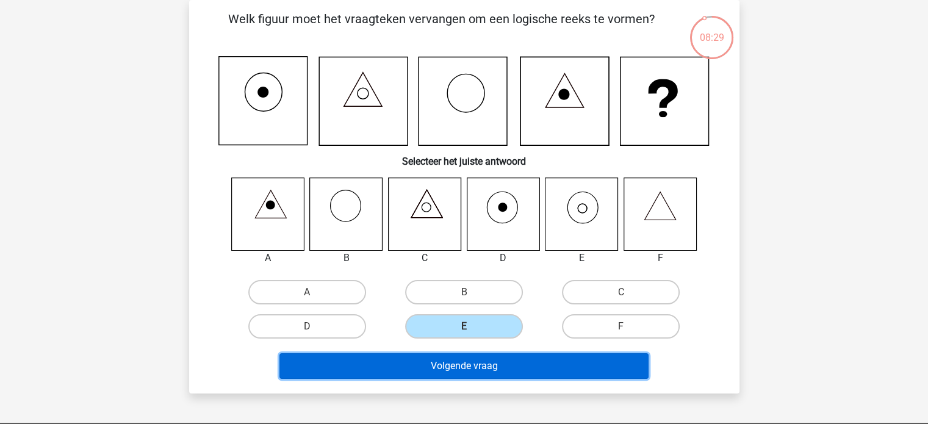
click at [471, 363] on button "Volgende vraag" at bounding box center [464, 366] width 369 height 26
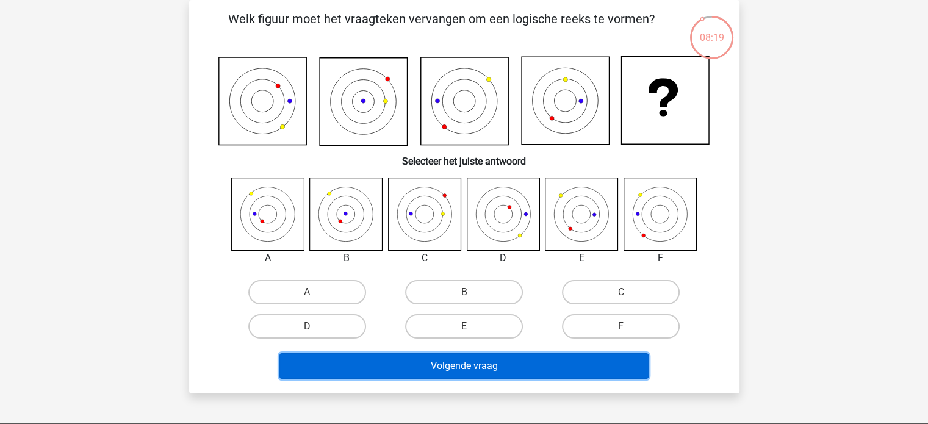
click at [471, 363] on button "Volgende vraag" at bounding box center [464, 366] width 369 height 26
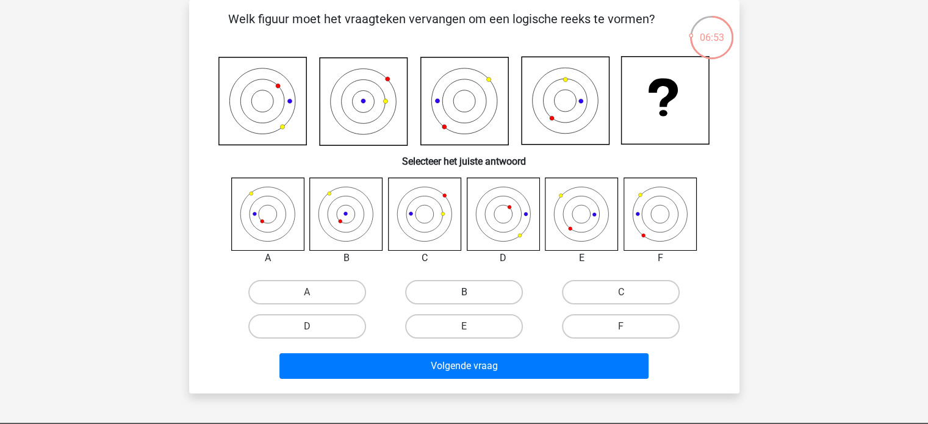
click at [459, 297] on label "B" at bounding box center [464, 292] width 118 height 24
click at [464, 297] on input "B" at bounding box center [468, 296] width 8 height 8
radio input "true"
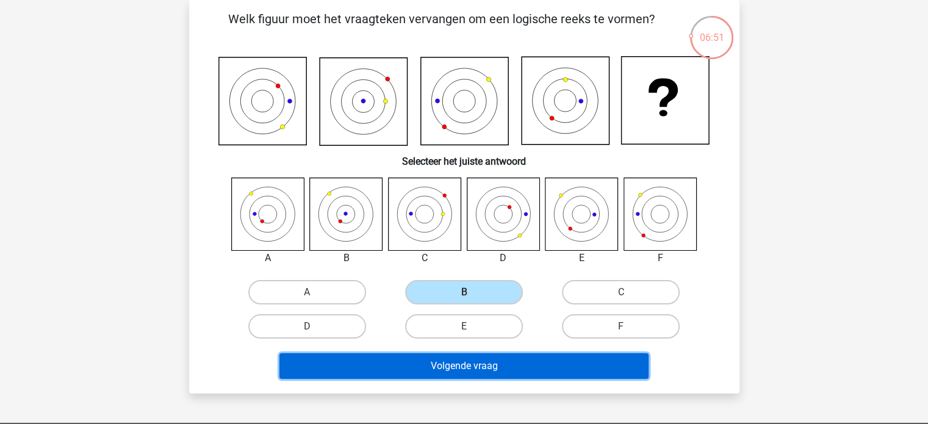
click at [460, 368] on button "Volgende vraag" at bounding box center [464, 366] width 369 height 26
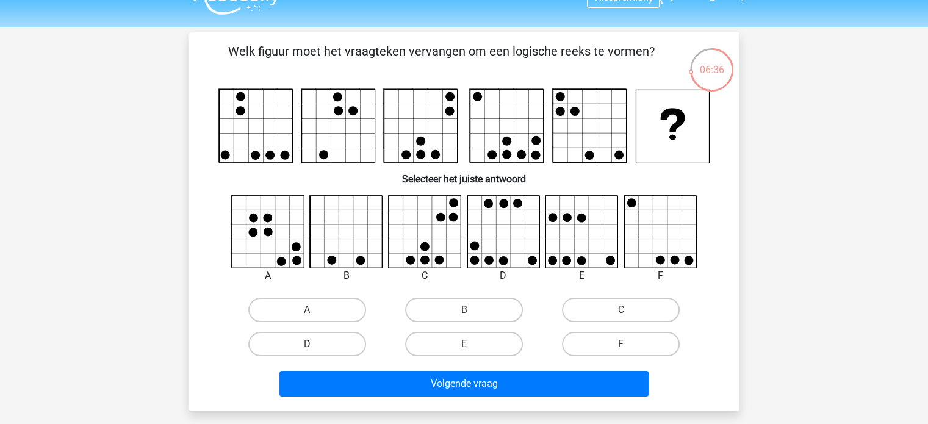
scroll to position [24, 0]
drag, startPoint x: 612, startPoint y: 348, endPoint x: 544, endPoint y: 356, distance: 68.1
click at [544, 356] on div "F" at bounding box center [621, 344] width 157 height 34
click at [602, 344] on label "F" at bounding box center [621, 343] width 118 height 24
click at [621, 344] on input "F" at bounding box center [625, 348] width 8 height 8
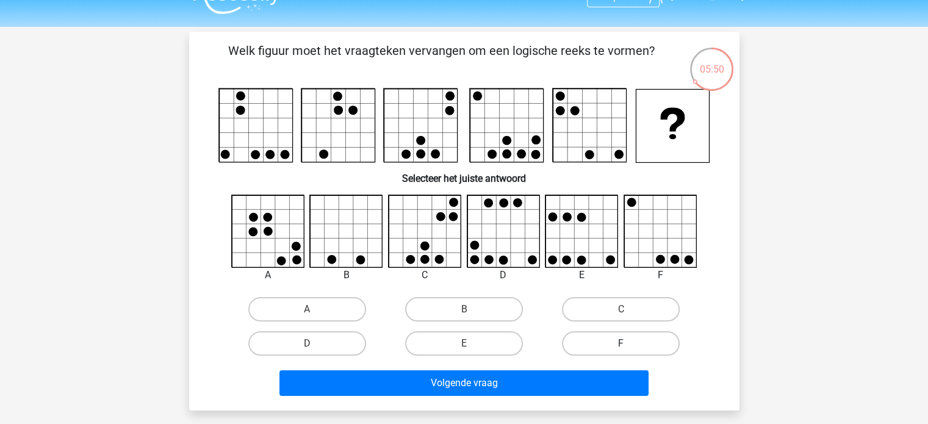
radio input "true"
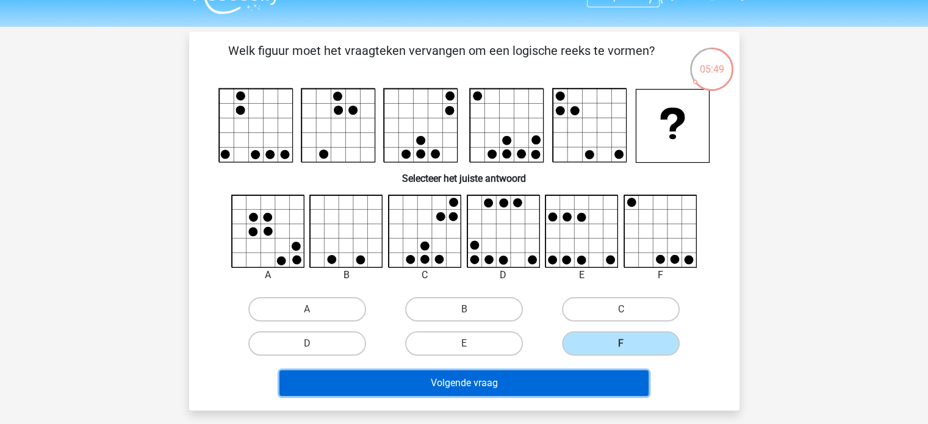
click at [498, 378] on button "Volgende vraag" at bounding box center [464, 383] width 369 height 26
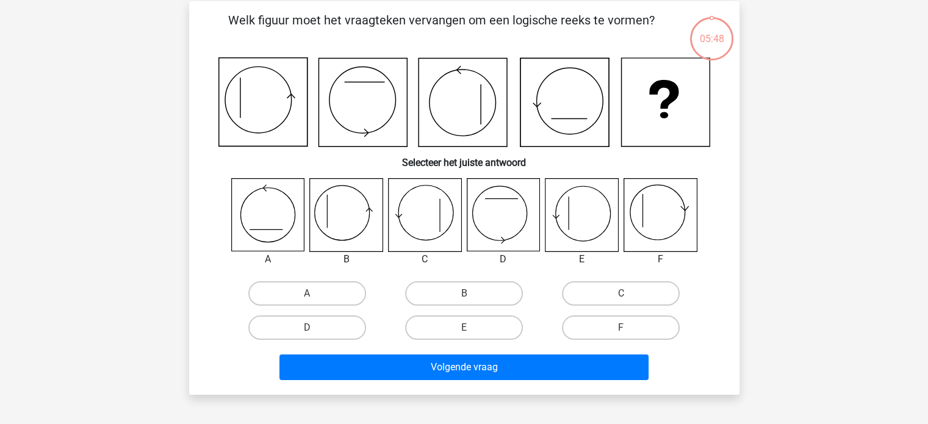
scroll to position [56, 0]
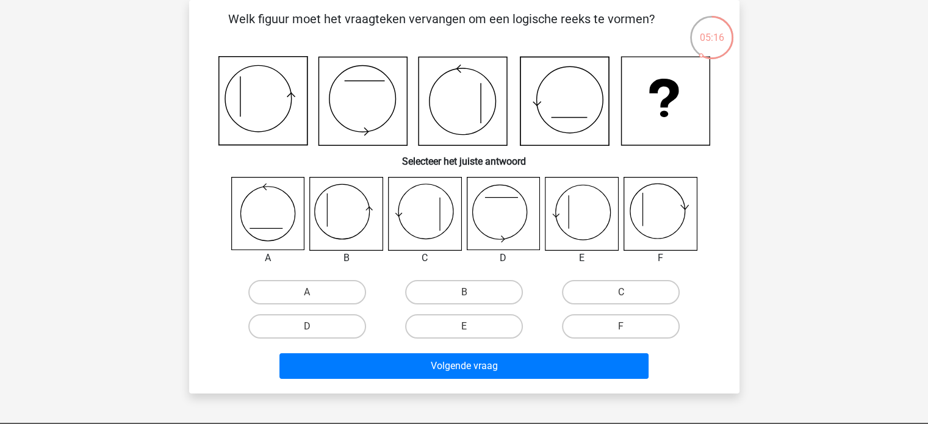
click at [347, 210] on icon at bounding box center [346, 214] width 73 height 73
click at [454, 289] on label "B" at bounding box center [464, 292] width 118 height 24
click at [464, 292] on input "B" at bounding box center [468, 296] width 8 height 8
radio input "true"
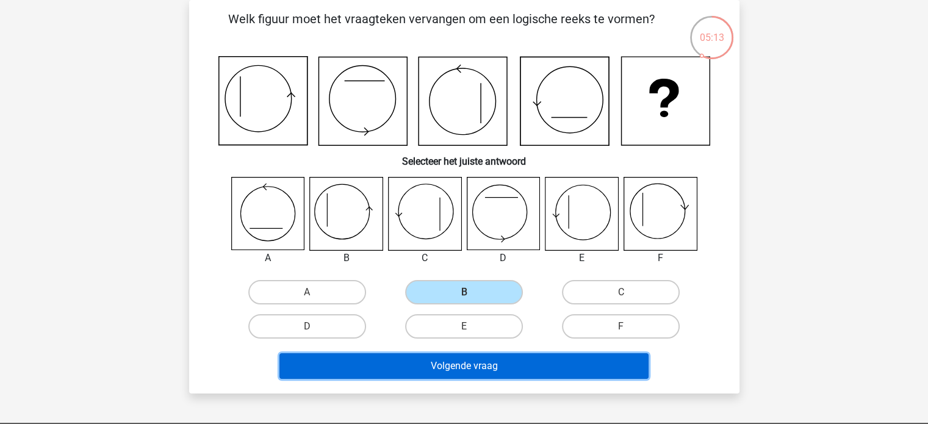
click at [442, 363] on button "Volgende vraag" at bounding box center [464, 366] width 369 height 26
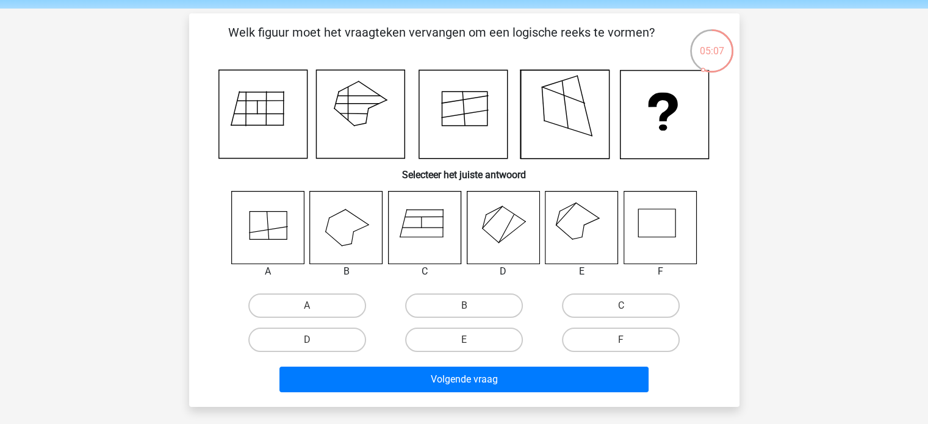
scroll to position [43, 0]
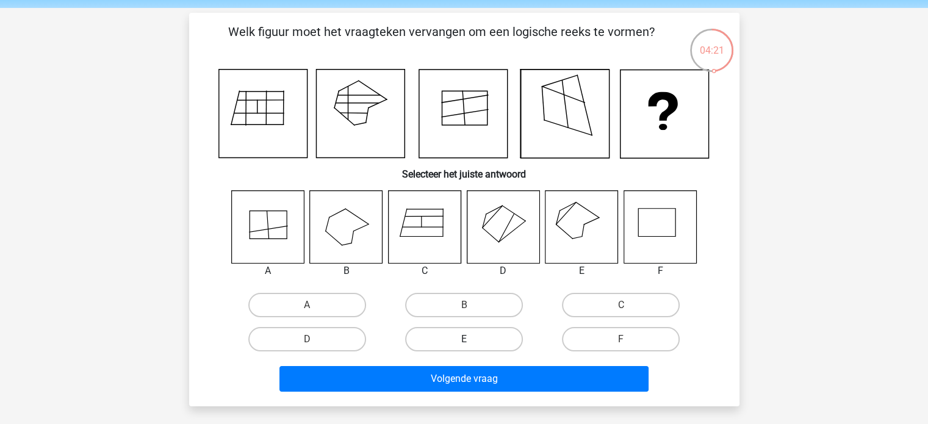
click at [484, 341] on label "E" at bounding box center [464, 339] width 118 height 24
click at [472, 341] on input "E" at bounding box center [468, 343] width 8 height 8
radio input "true"
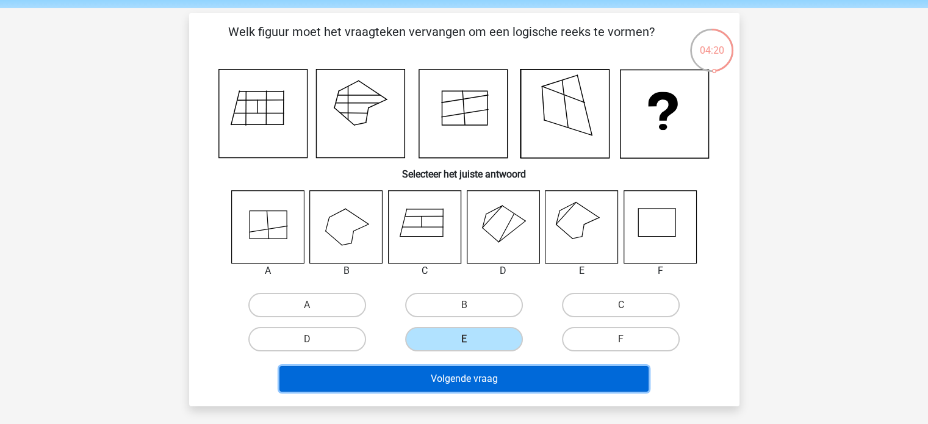
click at [469, 384] on button "Volgende vraag" at bounding box center [464, 379] width 369 height 26
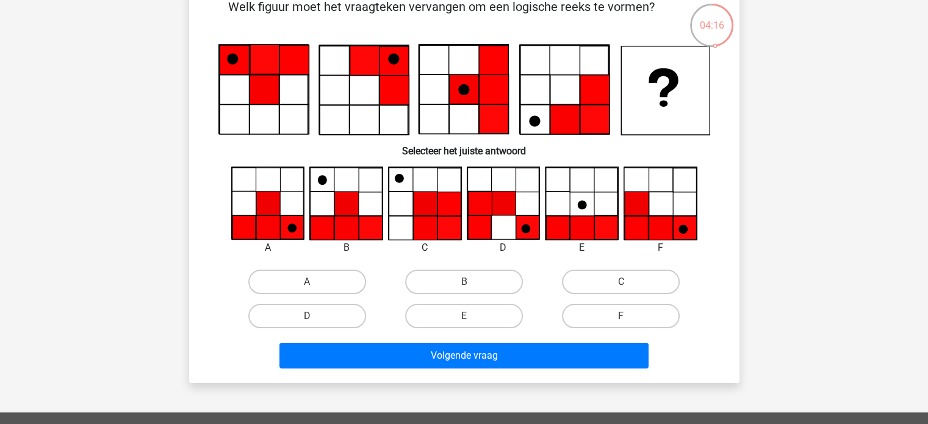
scroll to position [68, 0]
click at [622, 314] on label "F" at bounding box center [621, 316] width 118 height 24
click at [622, 316] on input "F" at bounding box center [625, 320] width 8 height 8
radio input "true"
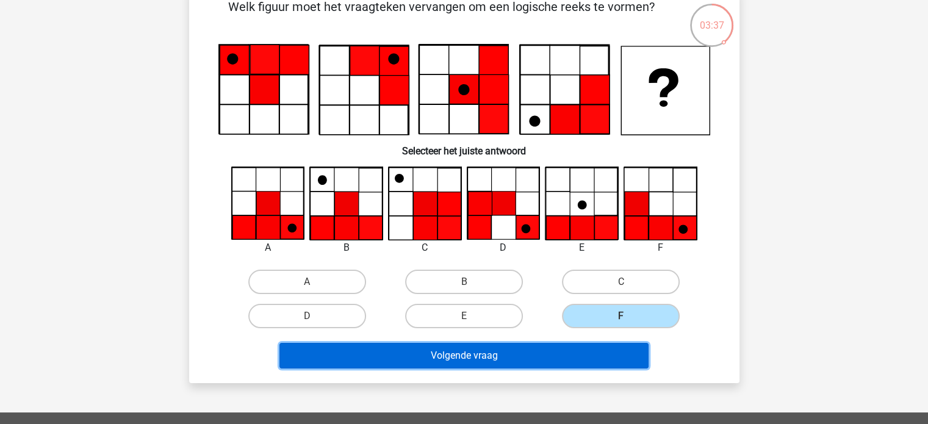
click at [510, 351] on button "Volgende vraag" at bounding box center [464, 356] width 369 height 26
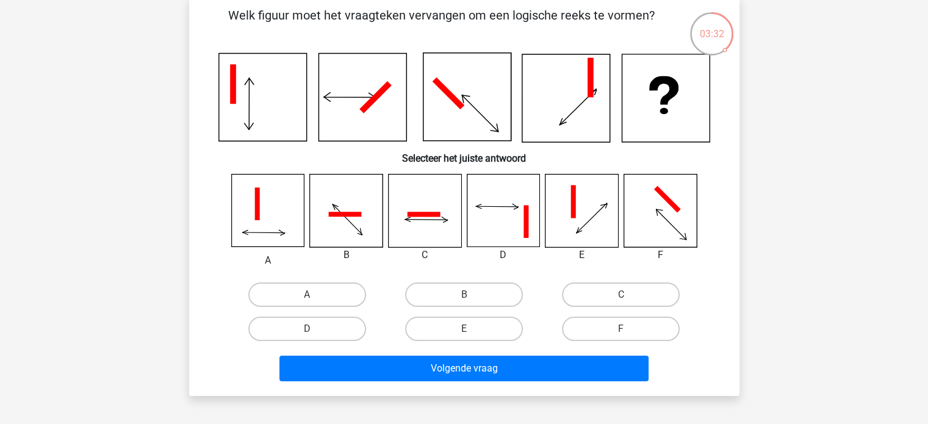
scroll to position [59, 0]
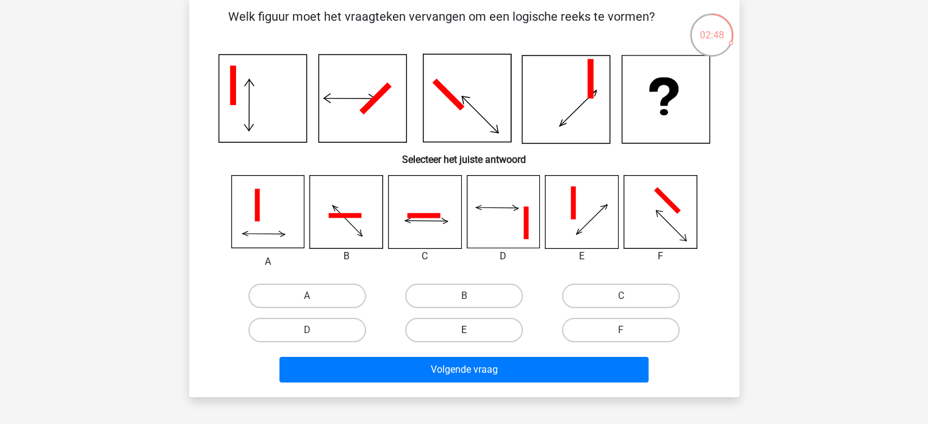
click at [459, 326] on label "E" at bounding box center [464, 330] width 118 height 24
click at [464, 330] on input "E" at bounding box center [468, 334] width 8 height 8
radio input "true"
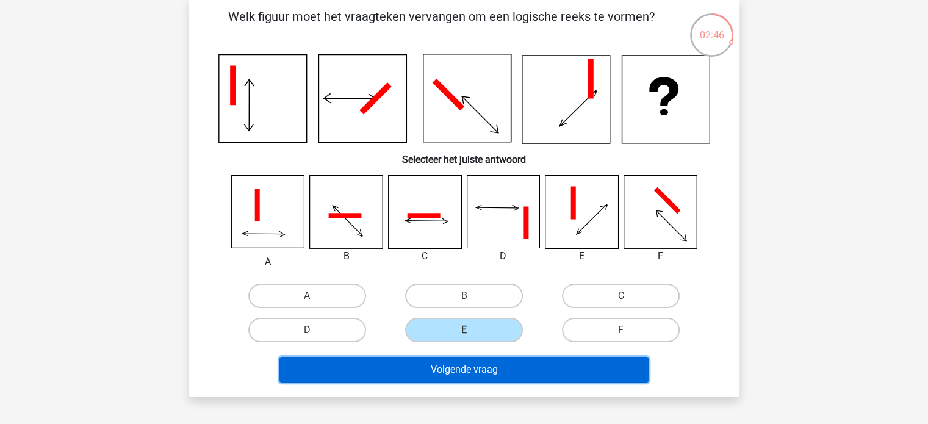
click at [443, 372] on button "Volgende vraag" at bounding box center [464, 370] width 369 height 26
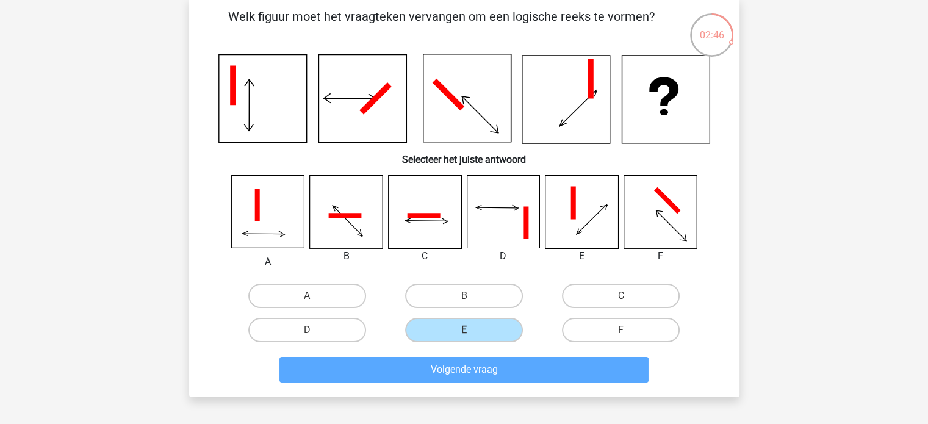
scroll to position [56, 0]
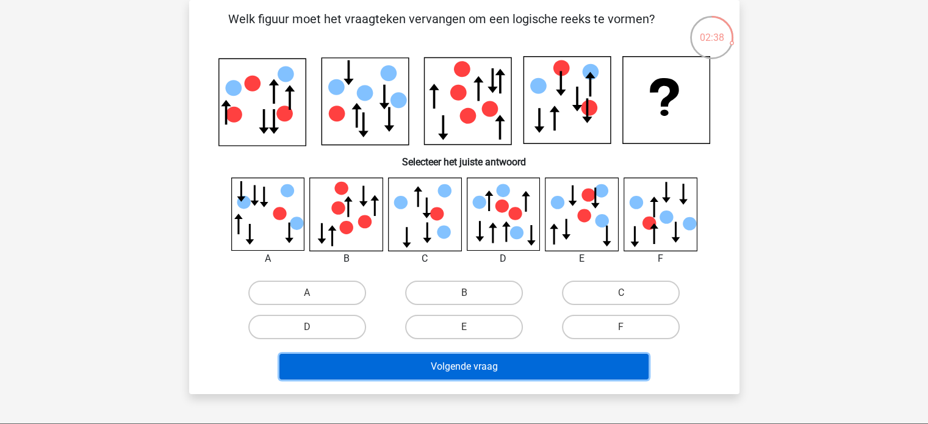
click at [443, 372] on button "Volgende vraag" at bounding box center [464, 367] width 369 height 26
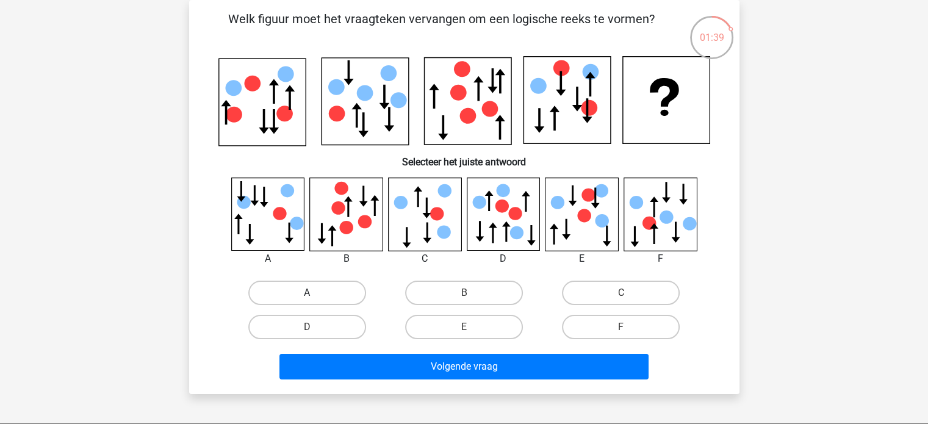
click at [344, 289] on label "A" at bounding box center [307, 293] width 118 height 24
click at [315, 293] on input "A" at bounding box center [311, 297] width 8 height 8
radio input "true"
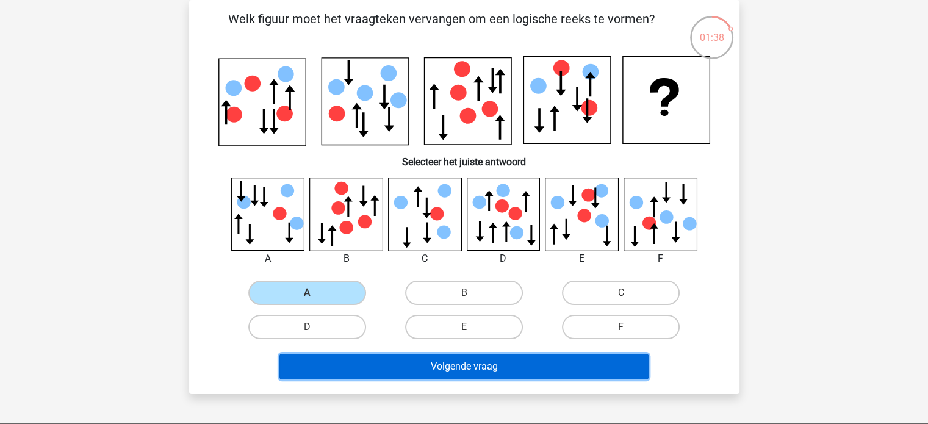
click at [481, 368] on button "Volgende vraag" at bounding box center [464, 367] width 369 height 26
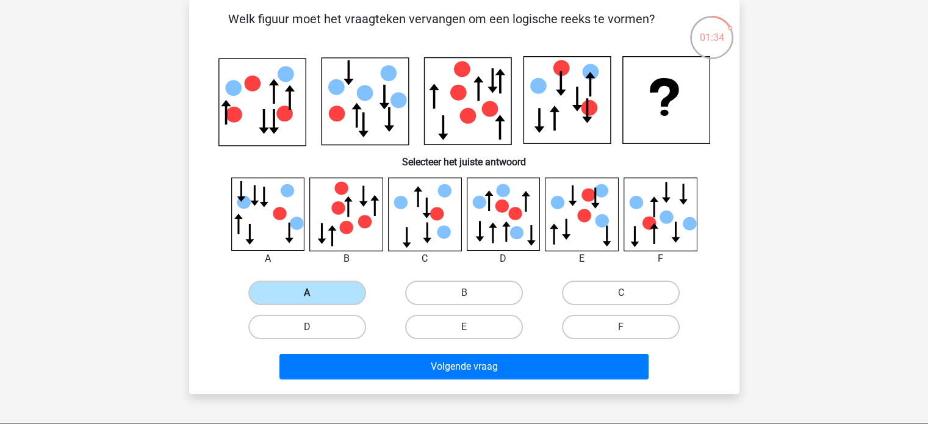
click at [327, 290] on label "A" at bounding box center [307, 293] width 118 height 24
click at [315, 293] on input "A" at bounding box center [311, 297] width 8 height 8
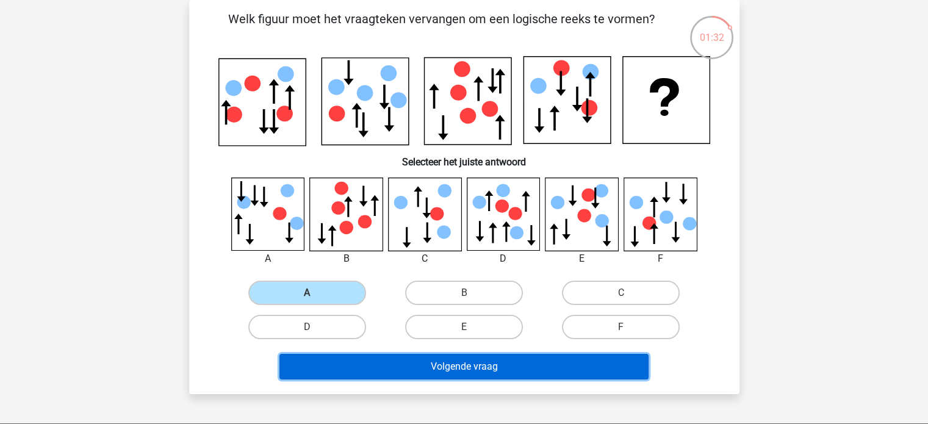
click at [447, 358] on button "Volgende vraag" at bounding box center [464, 367] width 369 height 26
click at [452, 368] on button "Volgende vraag" at bounding box center [464, 367] width 369 height 26
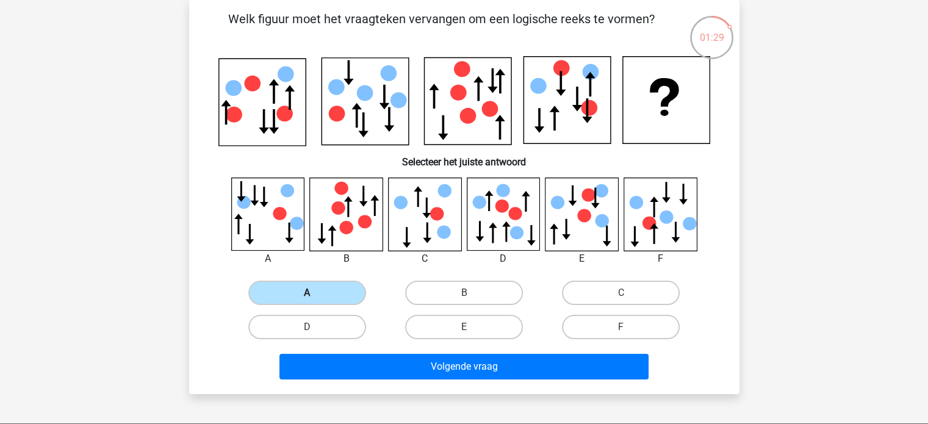
click at [283, 287] on label "A" at bounding box center [307, 293] width 118 height 24
click at [307, 293] on input "A" at bounding box center [311, 297] width 8 height 8
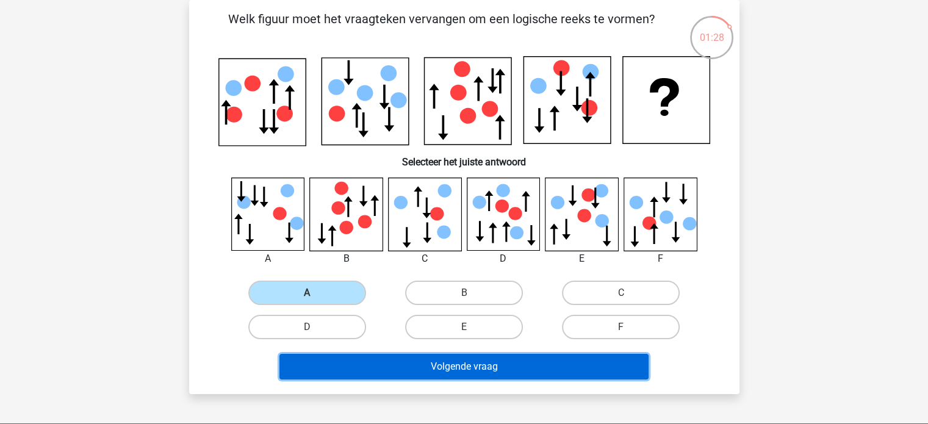
click at [474, 367] on button "Volgende vraag" at bounding box center [464, 367] width 369 height 26
click at [463, 367] on button "Volgende vraag" at bounding box center [464, 367] width 369 height 26
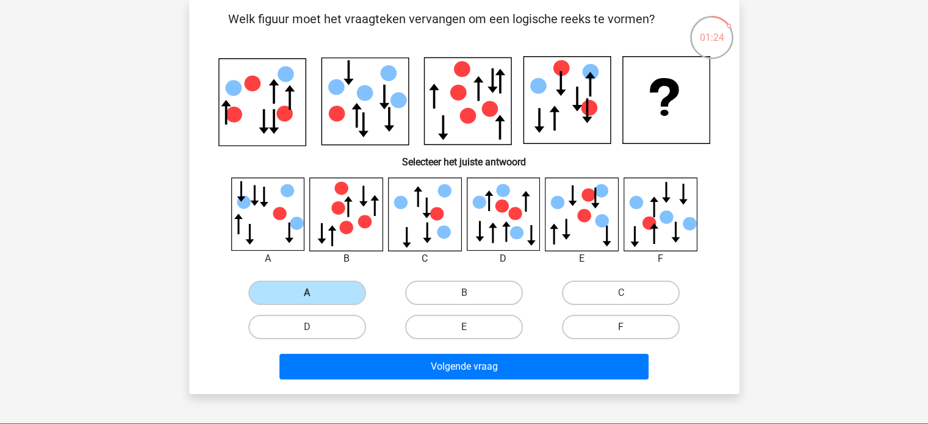
click at [615, 324] on label "F" at bounding box center [621, 327] width 118 height 24
click at [621, 327] on input "F" at bounding box center [625, 331] width 8 height 8
radio input "true"
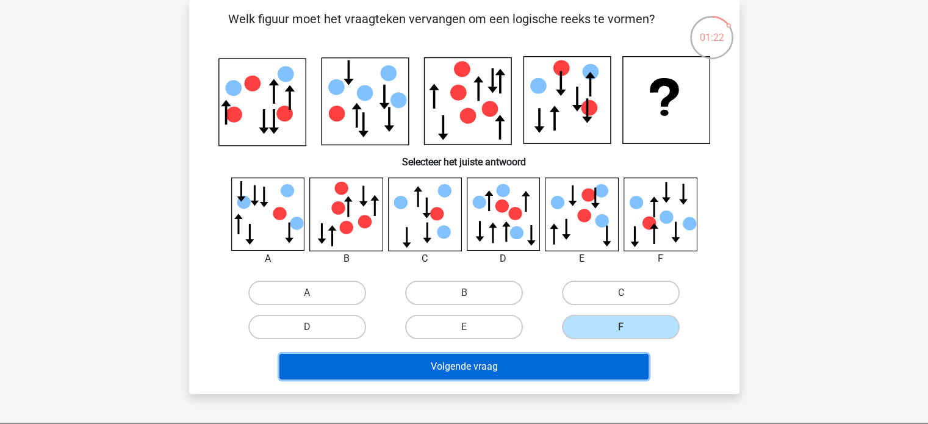
click at [534, 365] on button "Volgende vraag" at bounding box center [464, 367] width 369 height 26
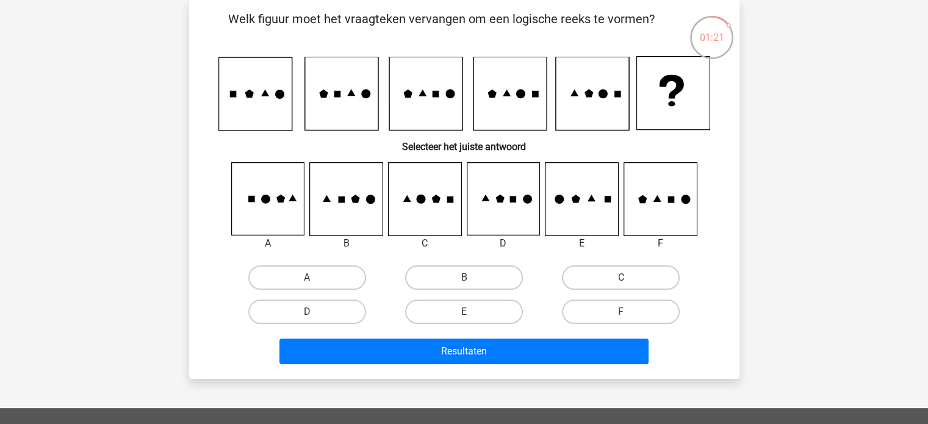
scroll to position [34, 0]
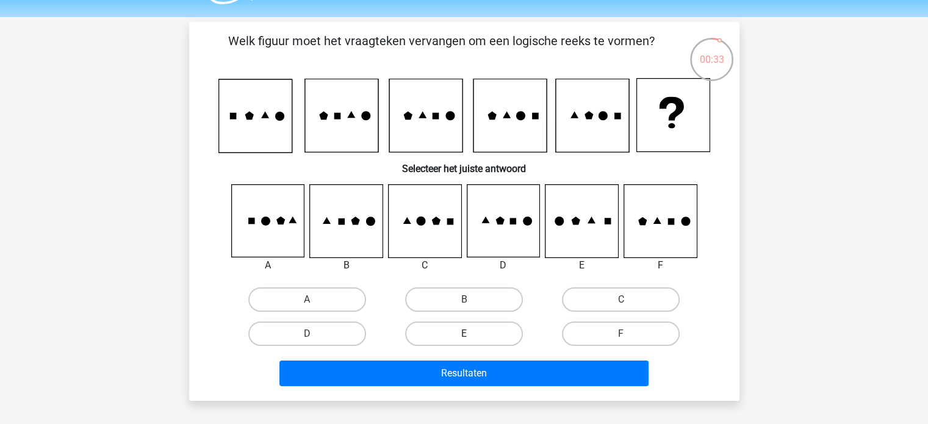
click at [474, 334] on label "E" at bounding box center [464, 334] width 118 height 24
click at [472, 334] on input "E" at bounding box center [468, 338] width 8 height 8
radio input "true"
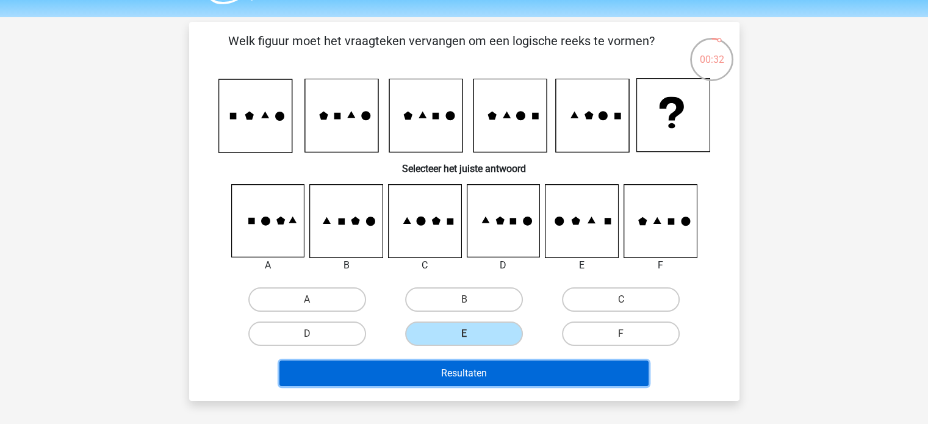
click at [474, 372] on button "Resultaten" at bounding box center [464, 374] width 369 height 26
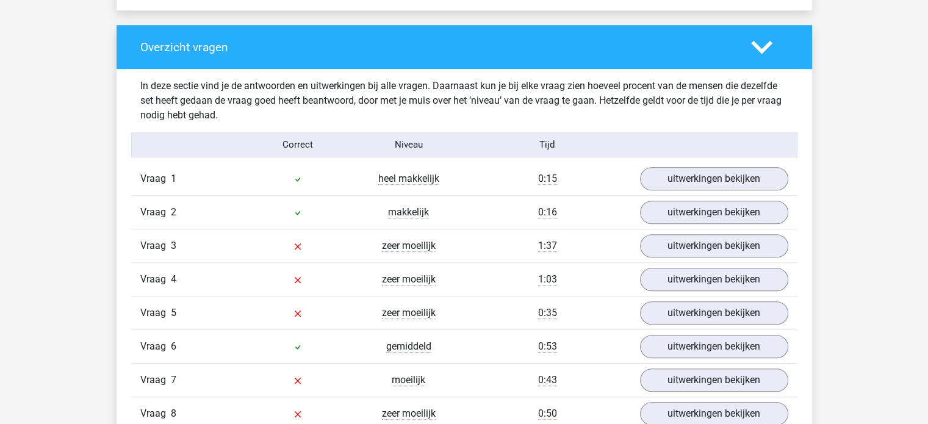
scroll to position [890, 0]
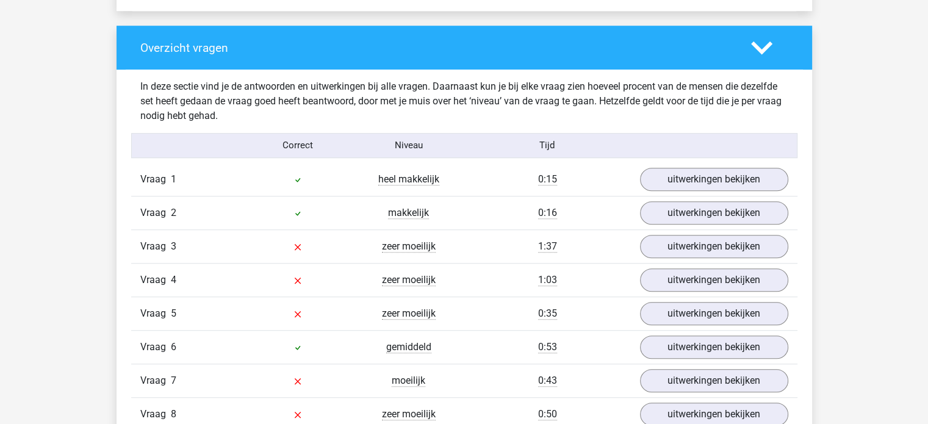
click at [474, 373] on div "0:43" at bounding box center [547, 380] width 167 height 15
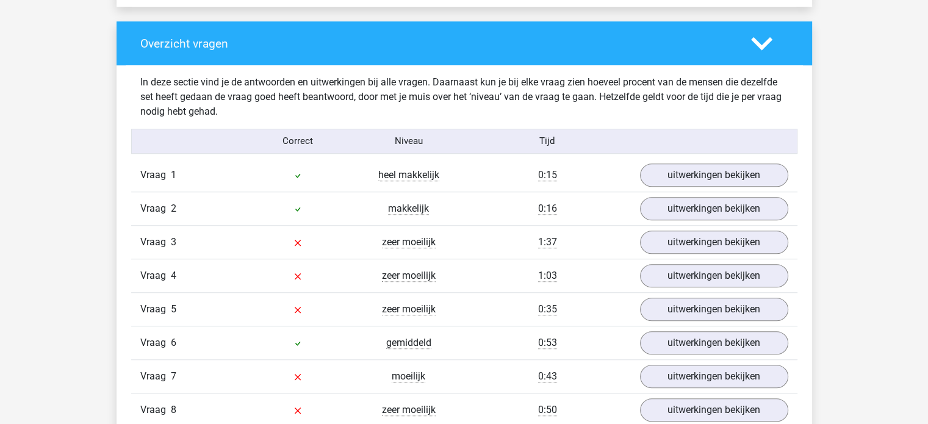
scroll to position [906, 0]
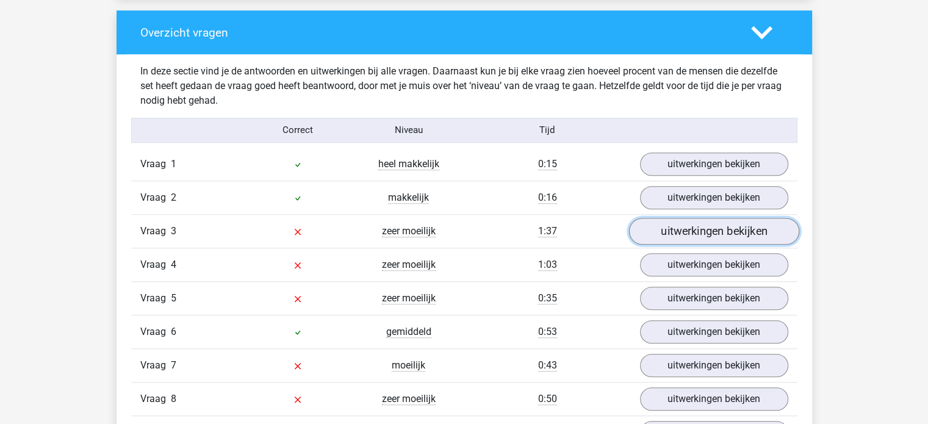
click at [713, 231] on link "uitwerkingen bekijken" at bounding box center [714, 231] width 170 height 27
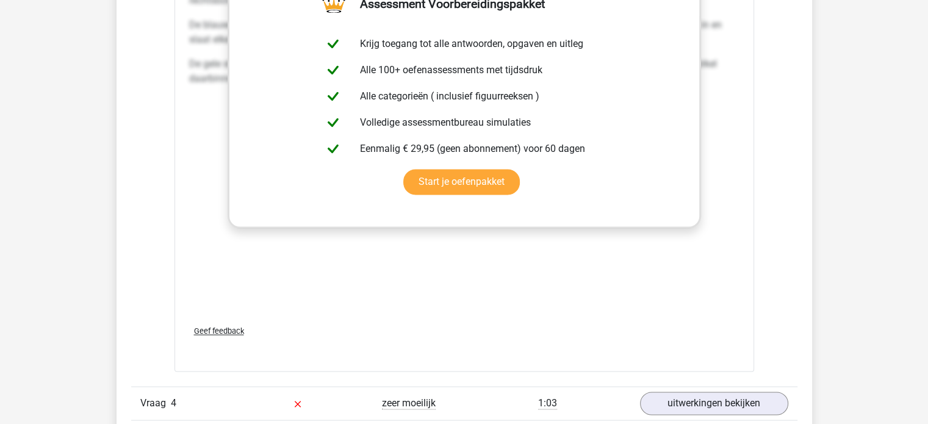
scroll to position [1881, 0]
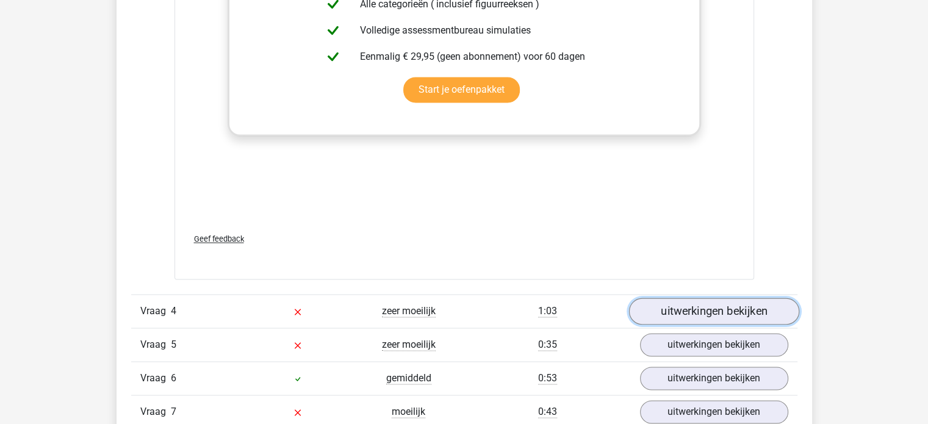
click at [735, 315] on link "uitwerkingen bekijken" at bounding box center [714, 311] width 170 height 27
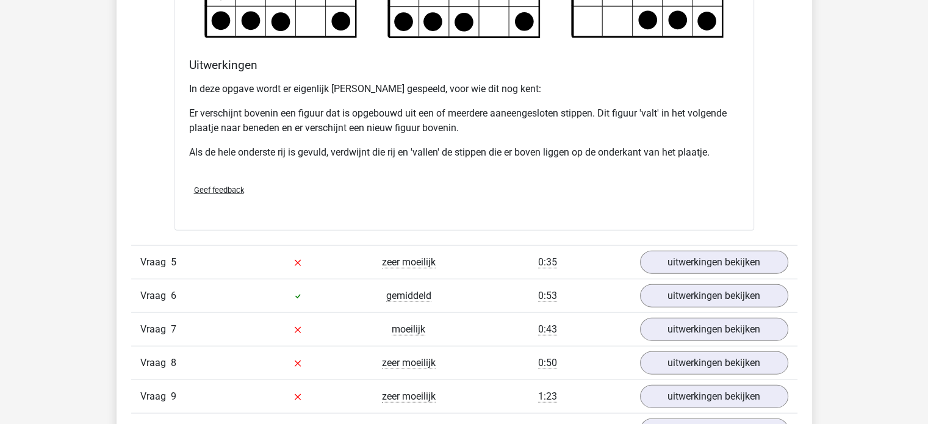
scroll to position [2802, 0]
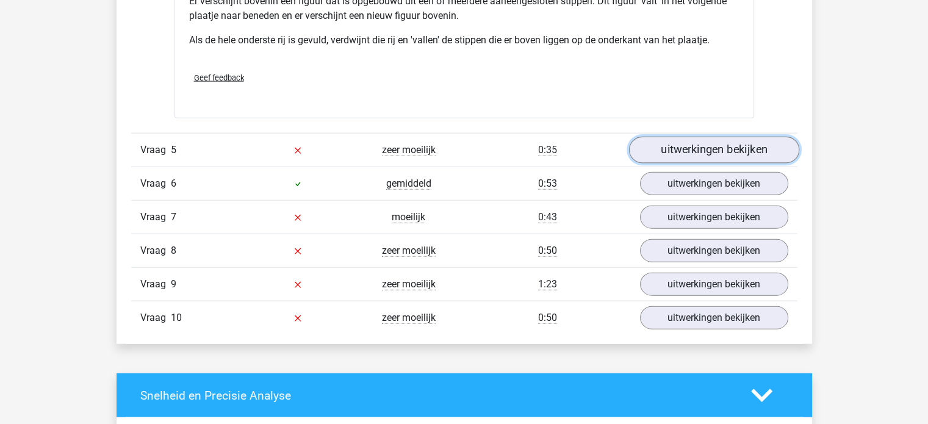
click at [764, 153] on link "uitwerkingen bekijken" at bounding box center [714, 150] width 170 height 27
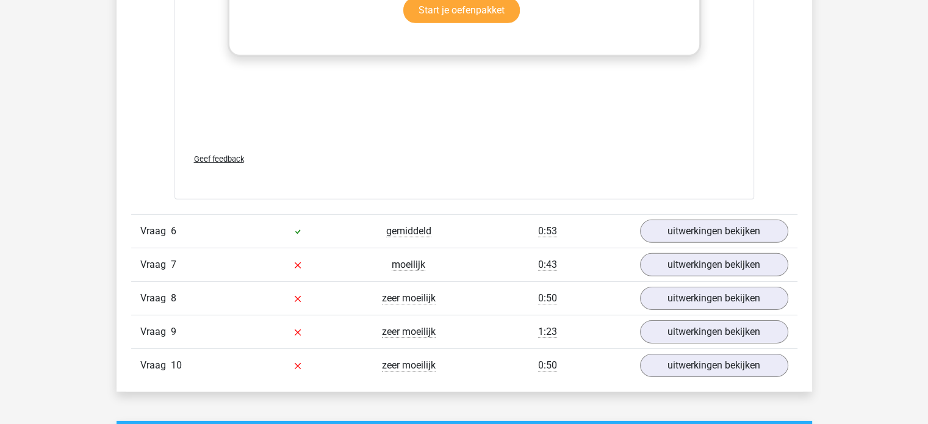
scroll to position [3785, 0]
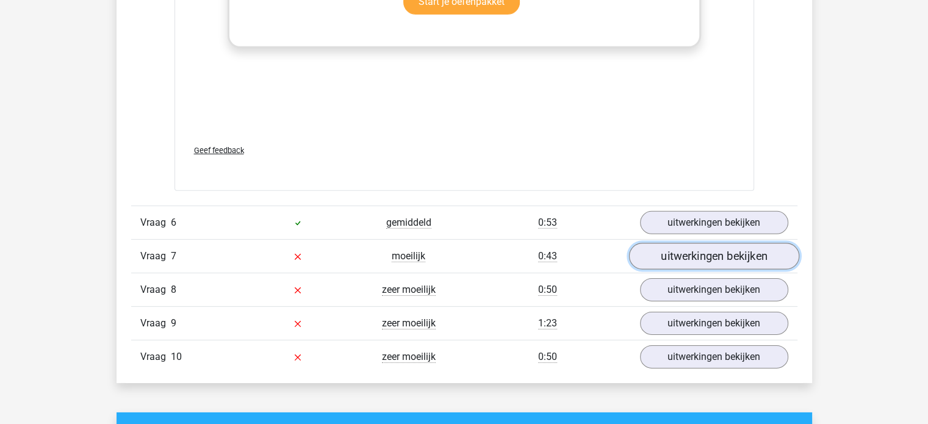
click at [713, 256] on link "uitwerkingen bekijken" at bounding box center [714, 256] width 170 height 27
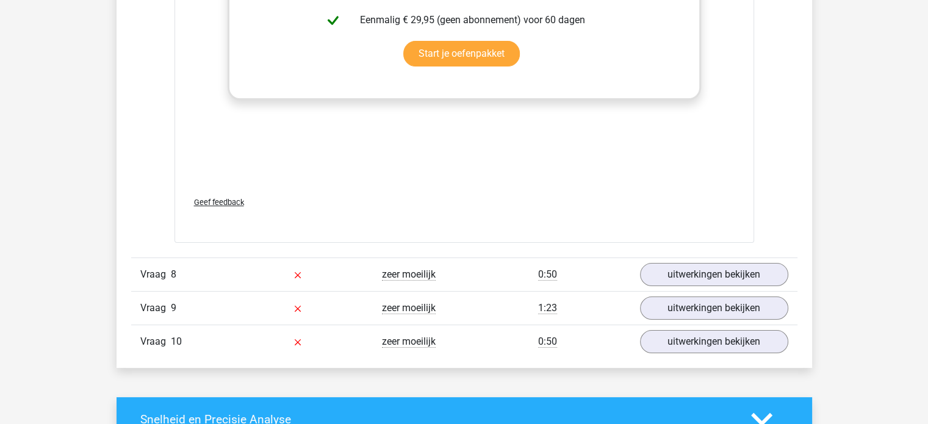
scroll to position [4824, 0]
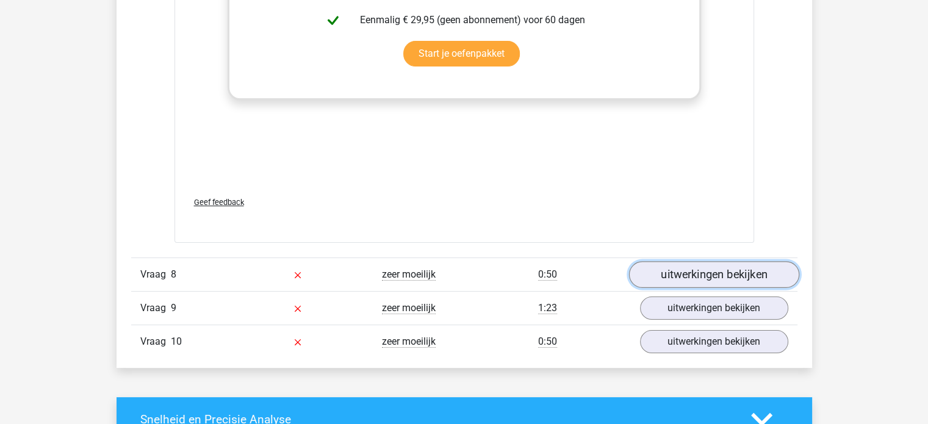
click at [725, 272] on link "uitwerkingen bekijken" at bounding box center [714, 274] width 170 height 27
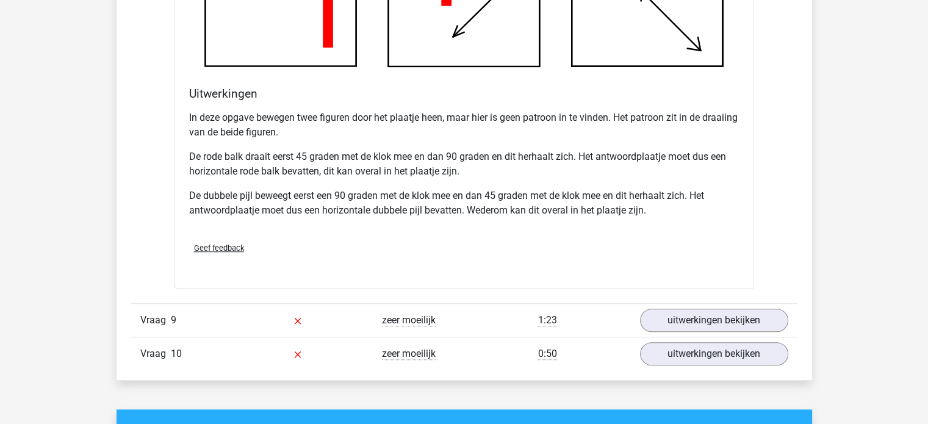
scroll to position [5643, 0]
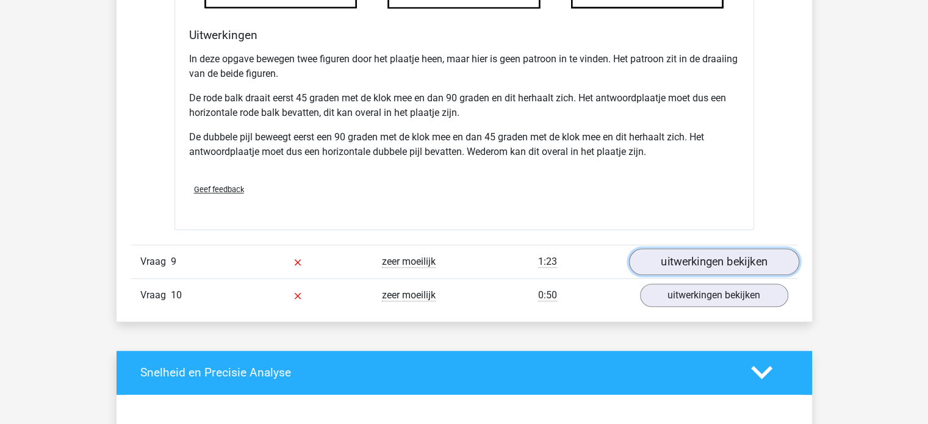
click at [724, 258] on link "uitwerkingen bekijken" at bounding box center [714, 261] width 170 height 27
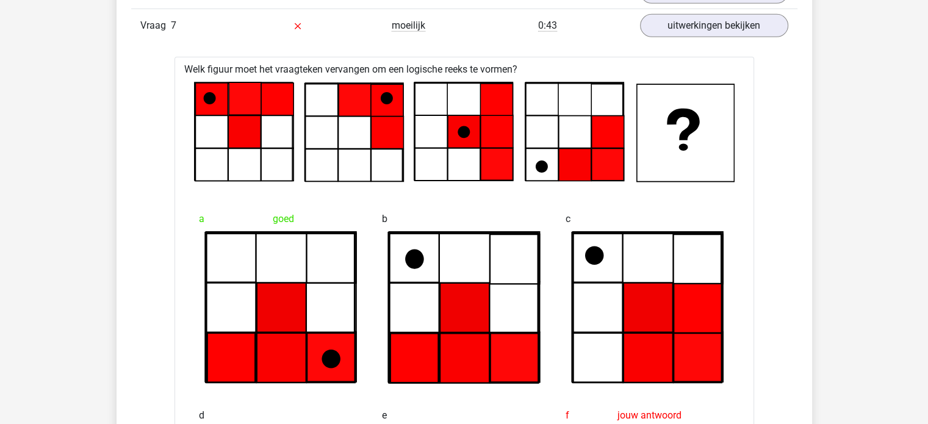
scroll to position [3985, 0]
